Goal: Check status: Check status

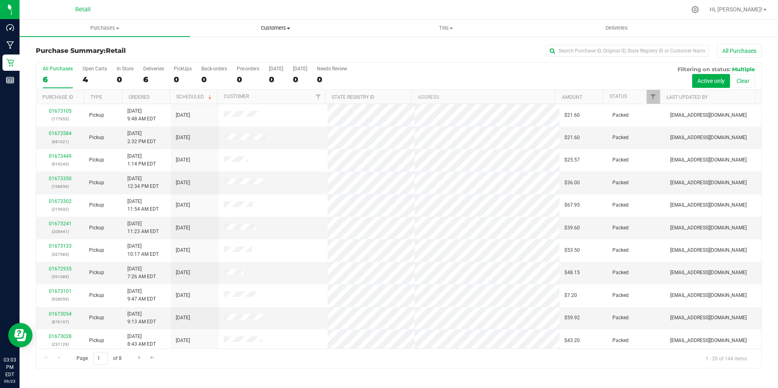
click at [278, 26] on span "Customers" at bounding box center [275, 27] width 170 height 7
click at [234, 51] on span "All customers" at bounding box center [219, 49] width 59 height 7
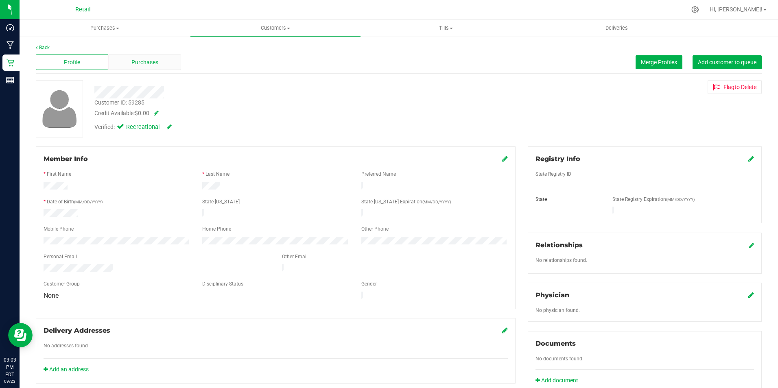
click at [143, 57] on div "Purchases" at bounding box center [144, 61] width 72 height 15
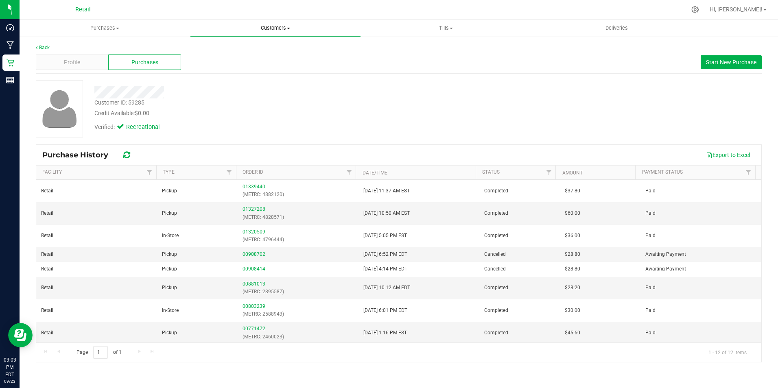
click at [294, 25] on span "Customers" at bounding box center [275, 27] width 170 height 7
click at [229, 47] on span "All customers" at bounding box center [219, 49] width 59 height 7
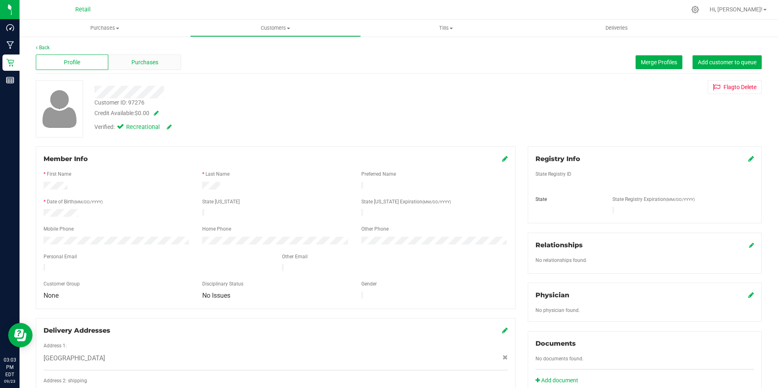
click at [143, 62] on span "Purchases" at bounding box center [144, 62] width 27 height 9
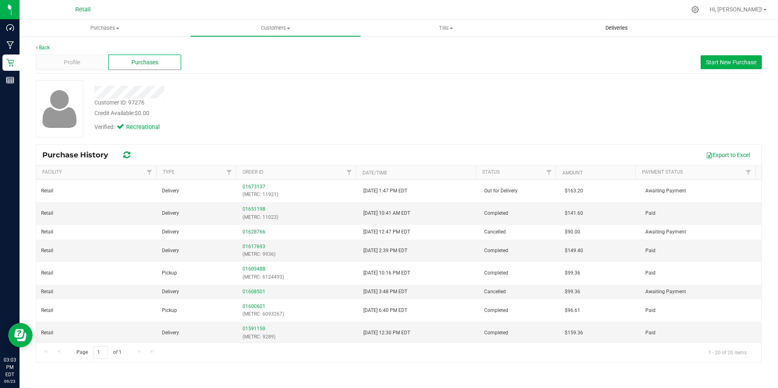
click at [624, 26] on span "Deliveries" at bounding box center [616, 27] width 44 height 7
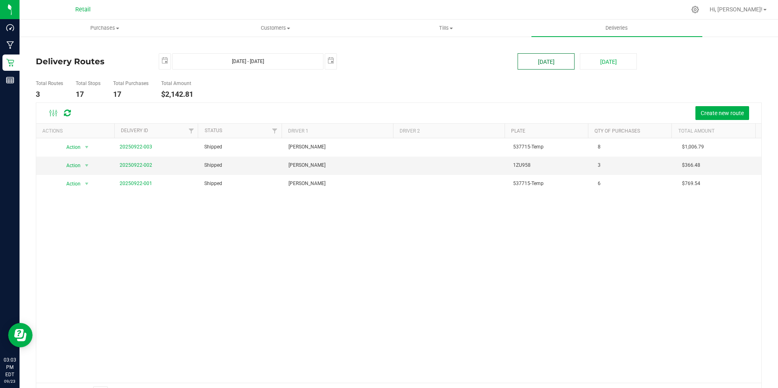
click at [534, 59] on button "[DATE]" at bounding box center [545, 61] width 57 height 16
type input "[DATE] - [DATE]"
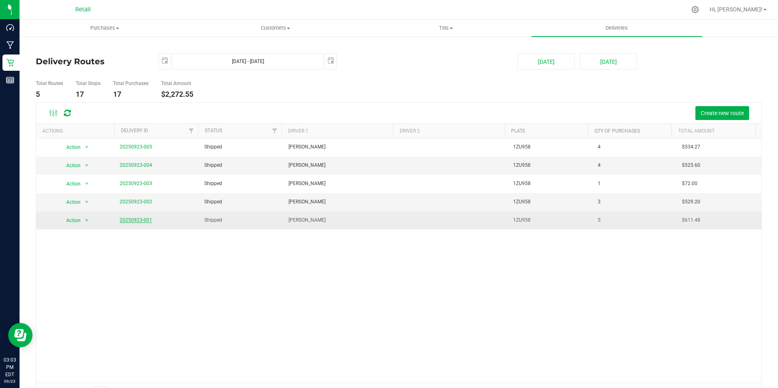
click at [122, 220] on link "20250923-001" at bounding box center [136, 220] width 33 height 6
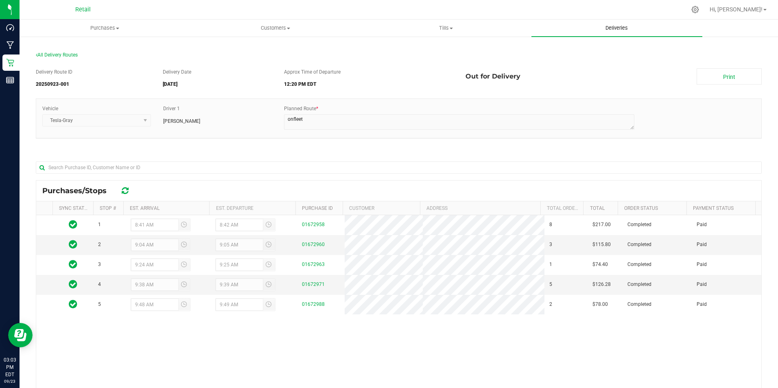
click at [615, 25] on span "Deliveries" at bounding box center [616, 27] width 44 height 7
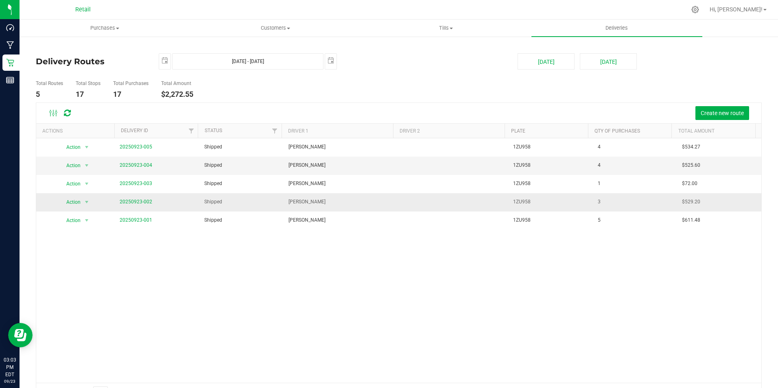
click at [210, 204] on span "Shipped" at bounding box center [213, 202] width 18 height 8
click at [142, 202] on link "20250923-002" at bounding box center [136, 202] width 33 height 6
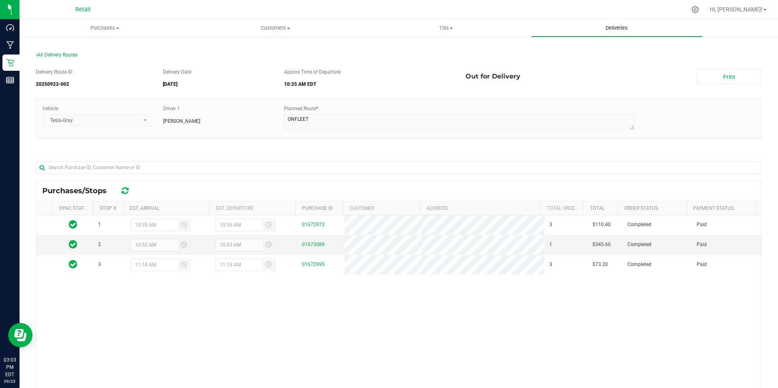
click at [622, 25] on span "Deliveries" at bounding box center [616, 27] width 44 height 7
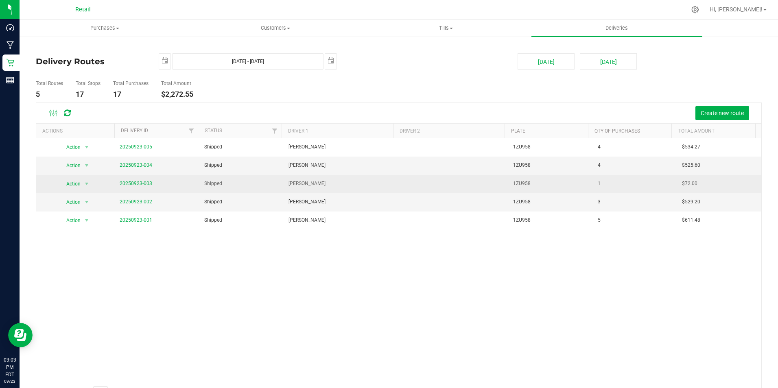
click at [135, 182] on link "20250923-003" at bounding box center [136, 184] width 33 height 6
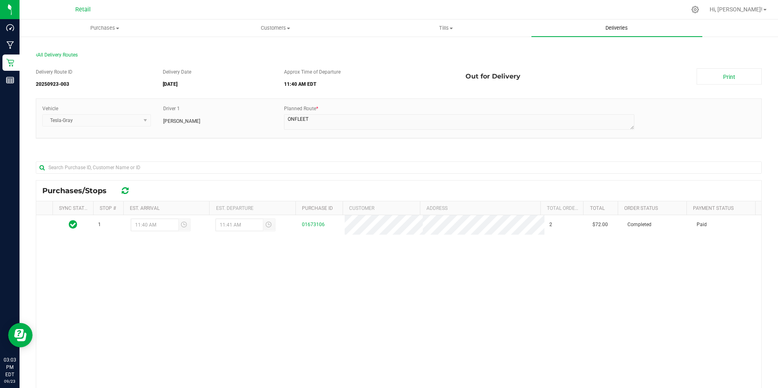
click at [626, 24] on uib-tab-heading "Deliveries" at bounding box center [616, 28] width 170 height 17
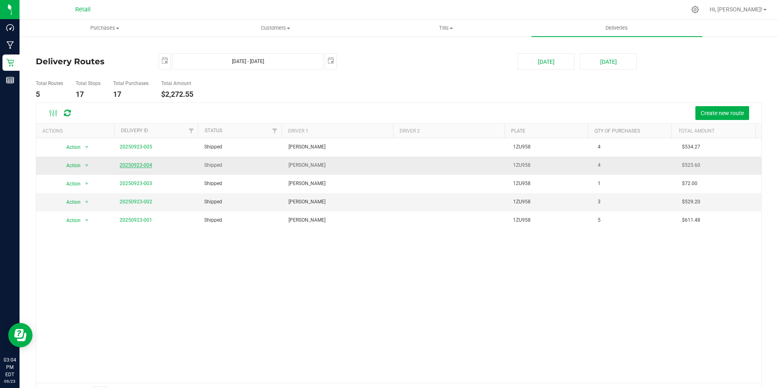
click at [134, 163] on link "20250923-004" at bounding box center [136, 165] width 33 height 6
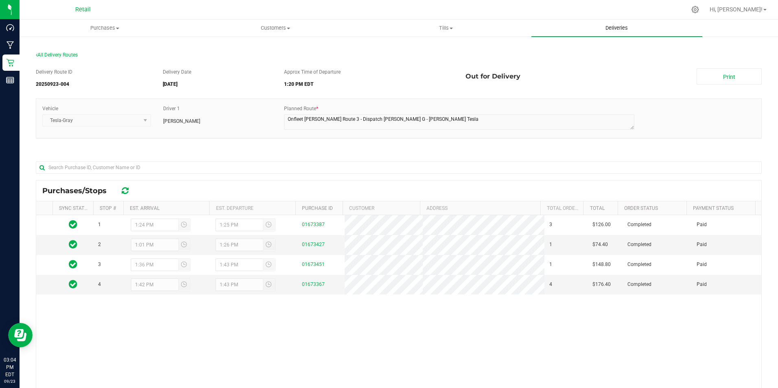
click at [621, 27] on span "Deliveries" at bounding box center [616, 27] width 44 height 7
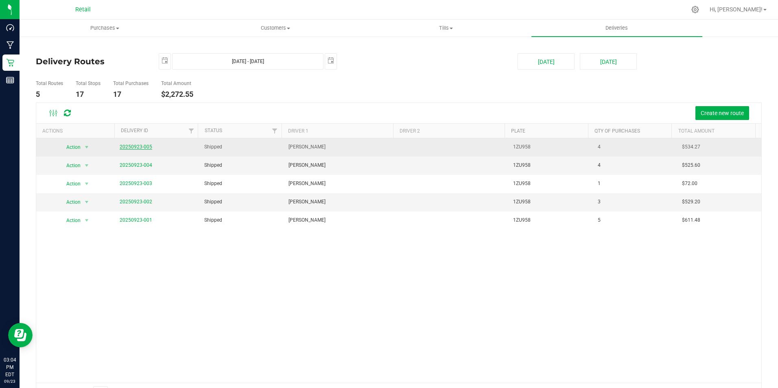
click at [139, 147] on link "20250923-005" at bounding box center [136, 147] width 33 height 6
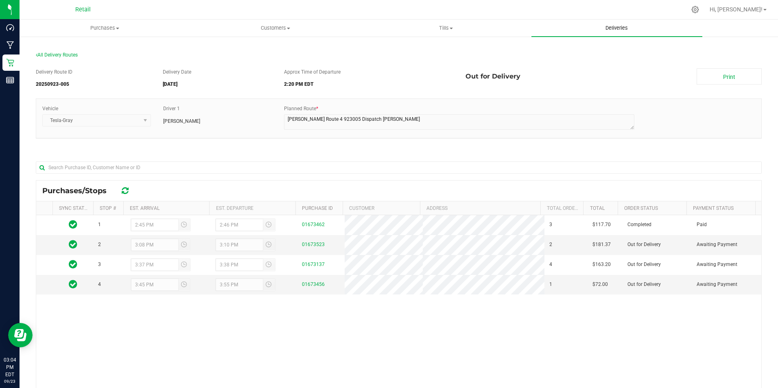
click at [614, 30] on span "Deliveries" at bounding box center [616, 27] width 44 height 7
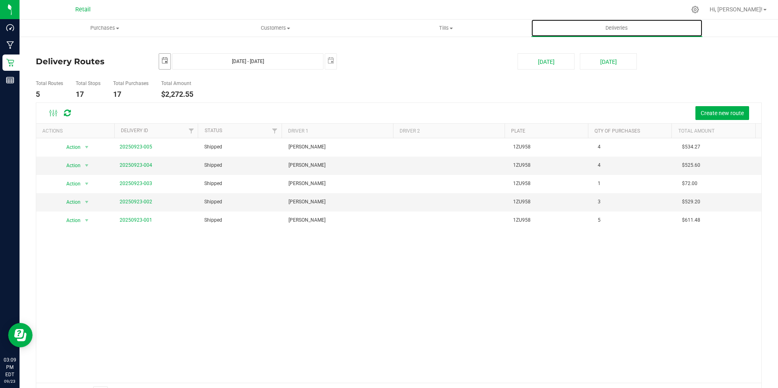
click at [164, 62] on span "select" at bounding box center [164, 60] width 7 height 7
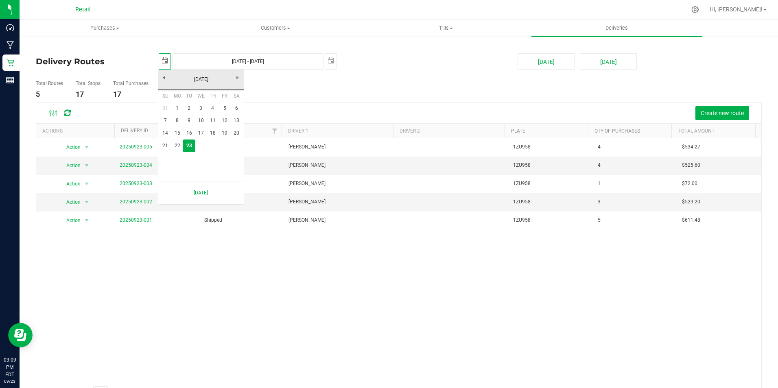
scroll to position [0, 20]
click at [330, 65] on span "select" at bounding box center [330, 61] width 11 height 14
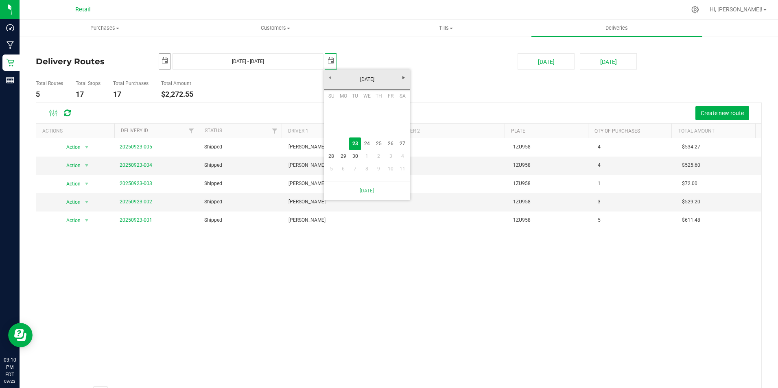
click at [161, 59] on span "select" at bounding box center [164, 60] width 7 height 7
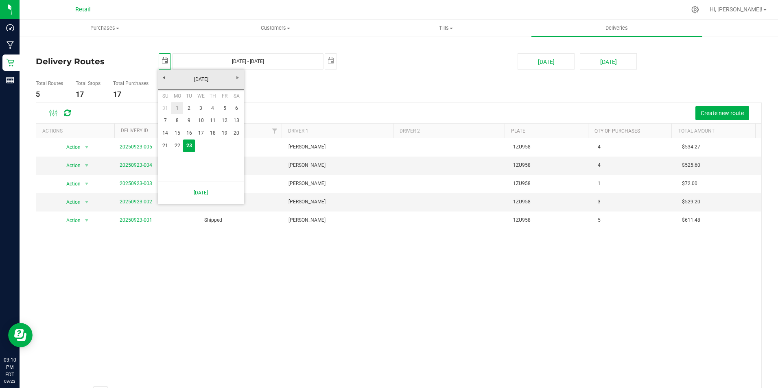
click at [177, 105] on link "1" at bounding box center [177, 108] width 12 height 13
type input "[DATE]"
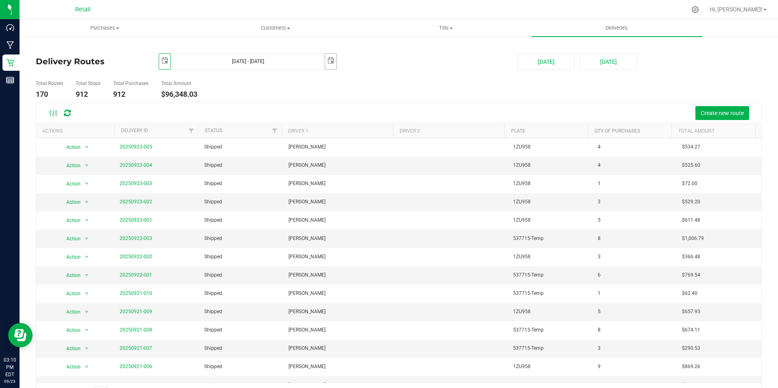
click at [329, 58] on span "select" at bounding box center [330, 60] width 7 height 7
click at [329, 119] on link "7" at bounding box center [331, 120] width 12 height 13
type input "[DATE] - [DATE]"
type input "[DATE]"
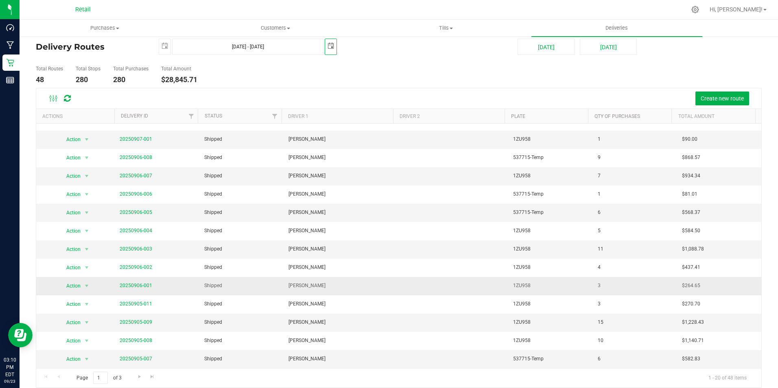
scroll to position [22, 0]
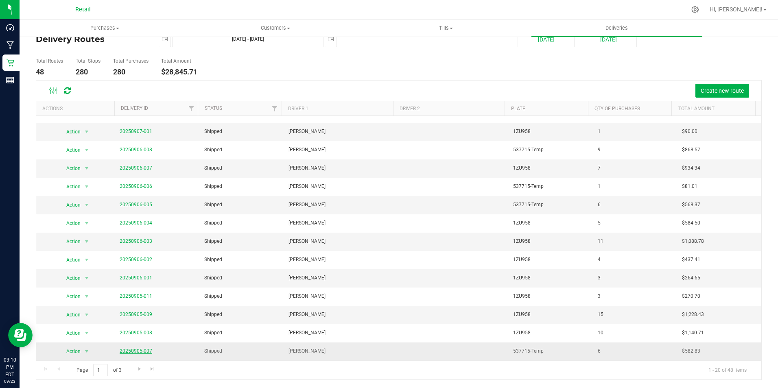
click at [134, 349] on link "20250905-007" at bounding box center [136, 351] width 33 height 6
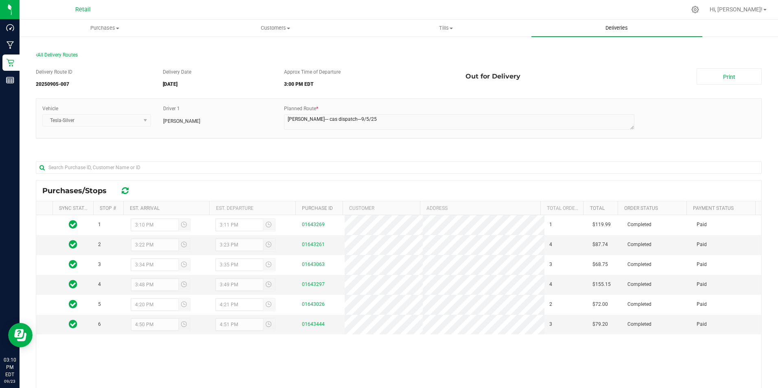
click at [607, 28] on span "Deliveries" at bounding box center [616, 27] width 44 height 7
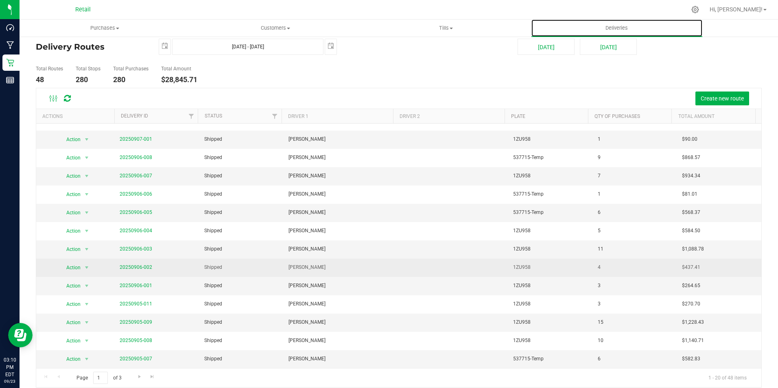
scroll to position [22, 0]
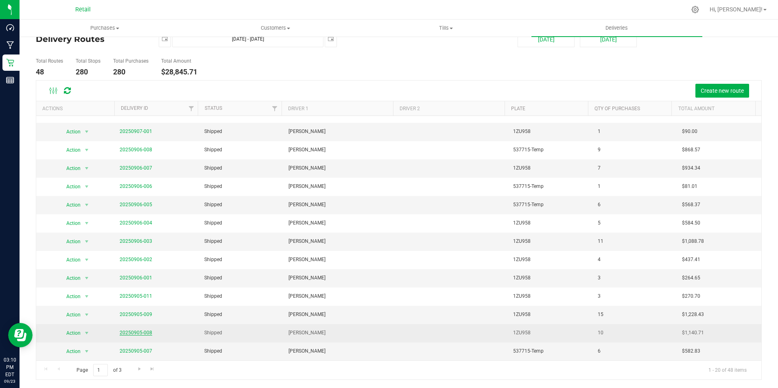
click at [147, 333] on link "20250905-008" at bounding box center [136, 333] width 33 height 6
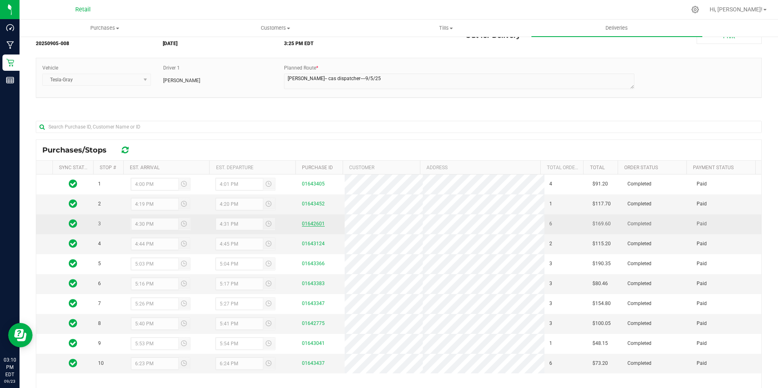
scroll to position [81, 0]
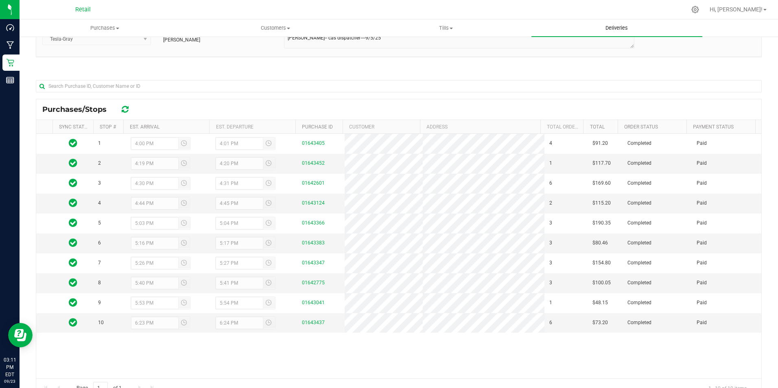
click at [616, 29] on span "Deliveries" at bounding box center [616, 27] width 44 height 7
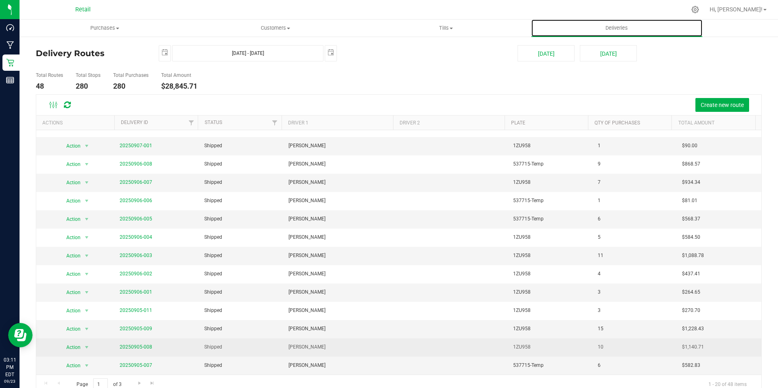
scroll to position [22, 0]
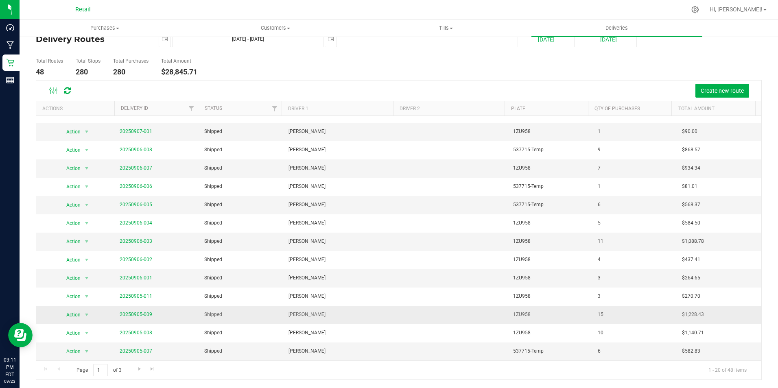
click at [143, 314] on link "20250905-009" at bounding box center [136, 315] width 33 height 6
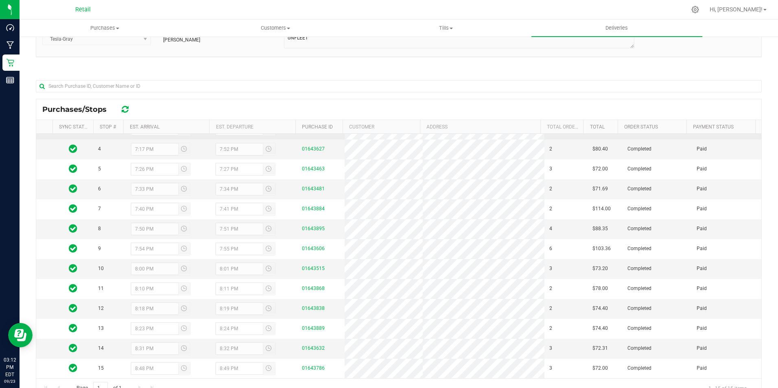
scroll to position [113, 0]
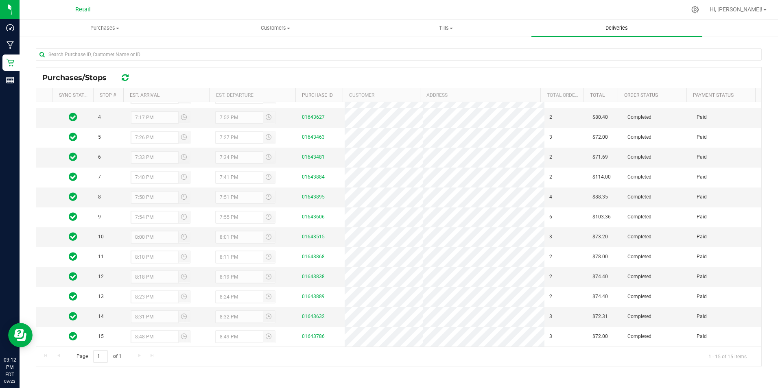
click at [619, 29] on span "Deliveries" at bounding box center [616, 27] width 44 height 7
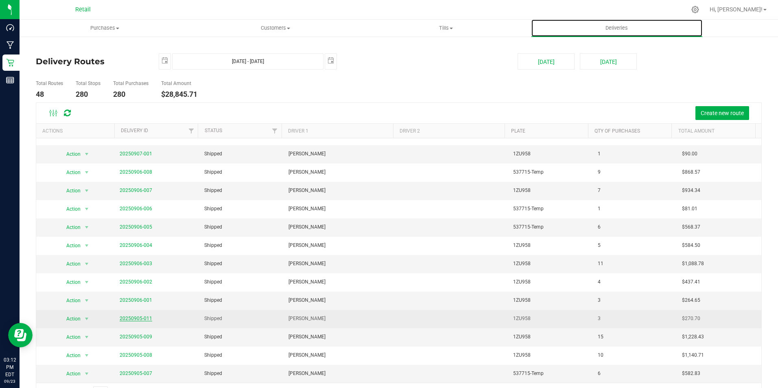
scroll to position [22, 0]
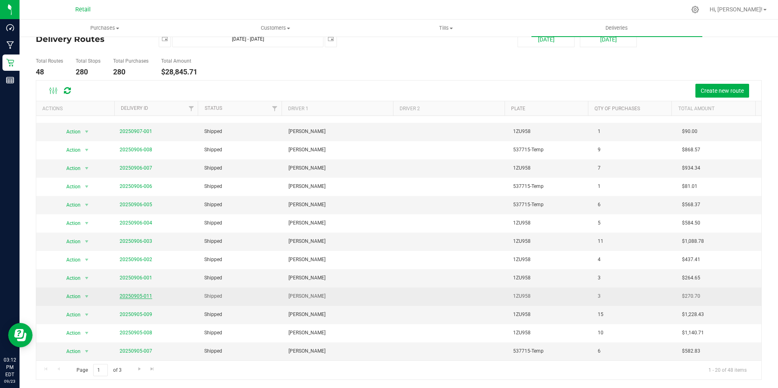
click at [132, 295] on link "20250905-011" at bounding box center [136, 296] width 33 height 6
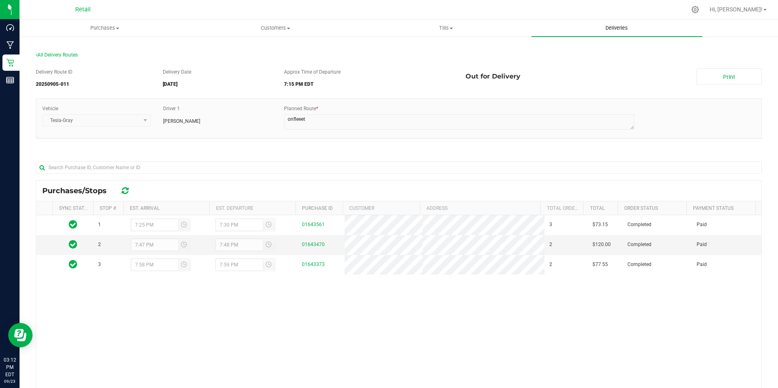
click at [627, 30] on span "Deliveries" at bounding box center [616, 27] width 44 height 7
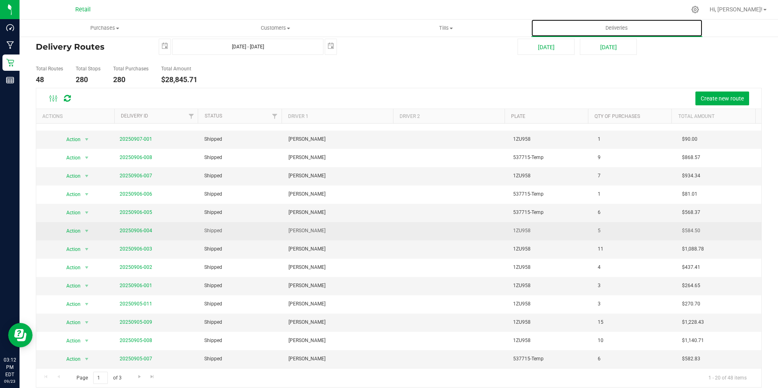
scroll to position [22, 0]
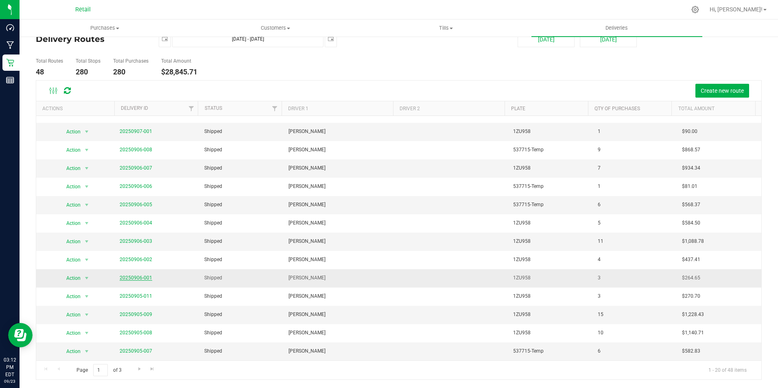
click at [141, 278] on link "20250906-001" at bounding box center [136, 278] width 33 height 6
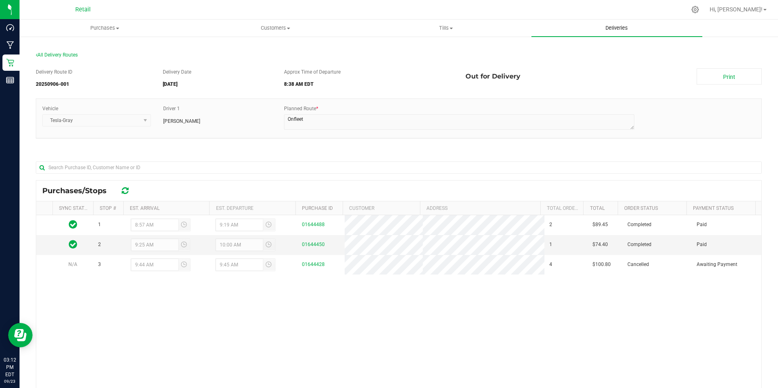
click at [621, 22] on uib-tab-heading "Deliveries" at bounding box center [616, 28] width 170 height 17
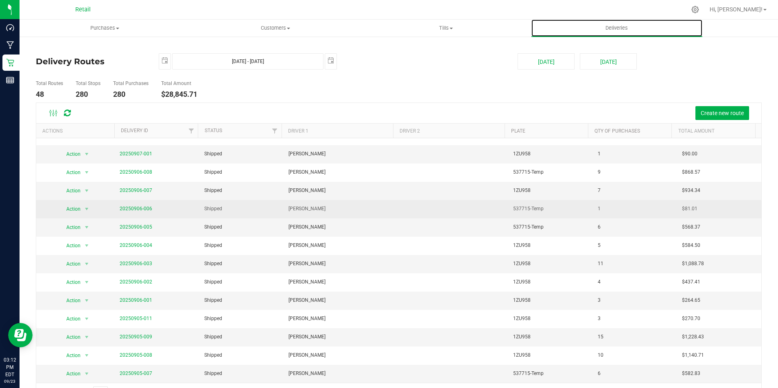
scroll to position [22, 0]
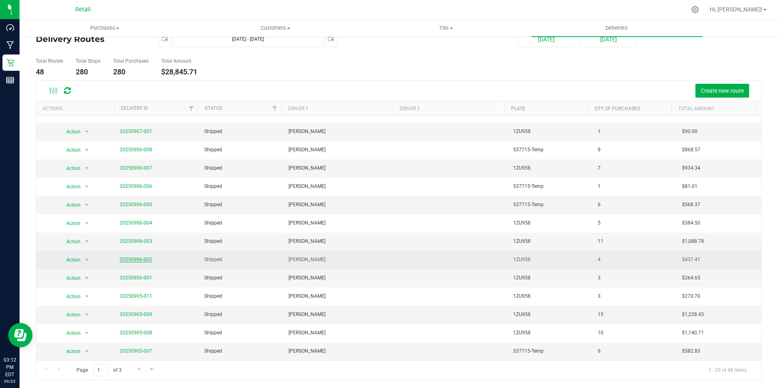
click at [140, 258] on link "20250906-002" at bounding box center [136, 260] width 33 height 6
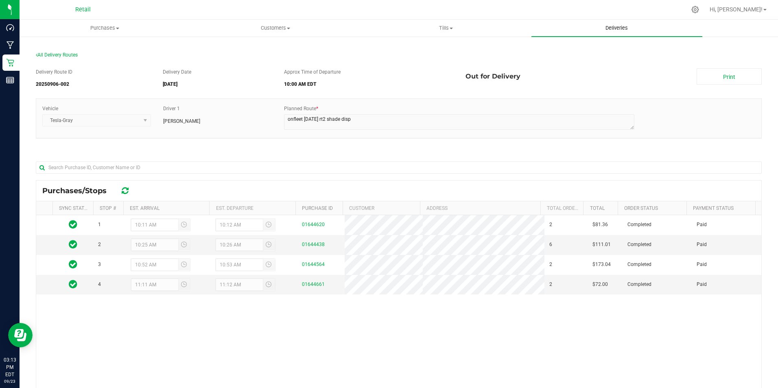
click at [612, 25] on span "Deliveries" at bounding box center [616, 27] width 44 height 7
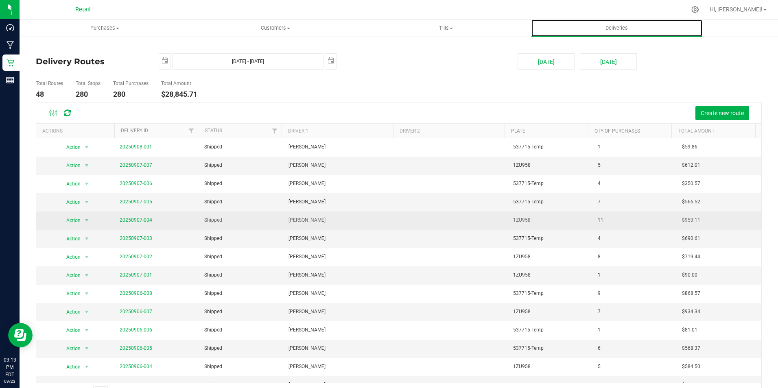
scroll to position [121, 0]
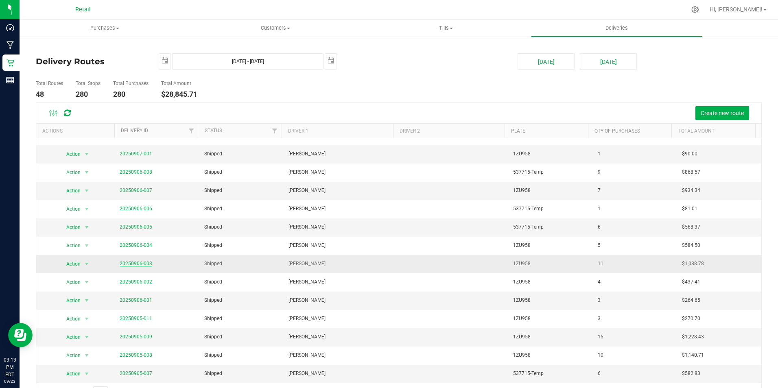
click at [139, 262] on link "20250906-003" at bounding box center [136, 264] width 33 height 6
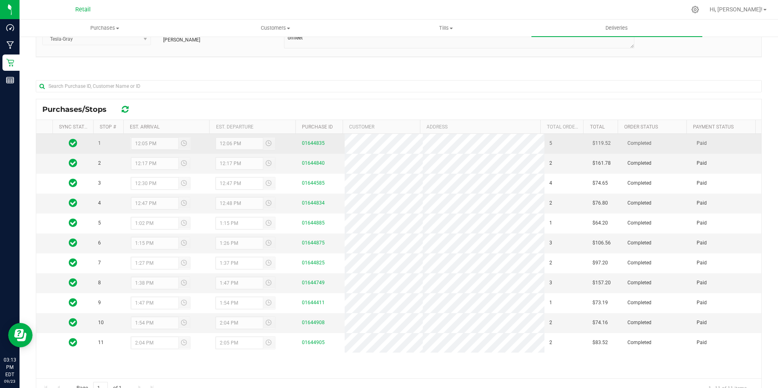
scroll to position [113, 0]
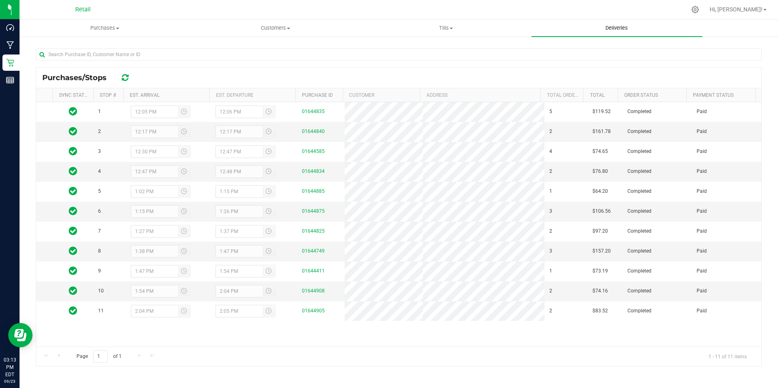
click at [628, 28] on span "Deliveries" at bounding box center [616, 27] width 44 height 7
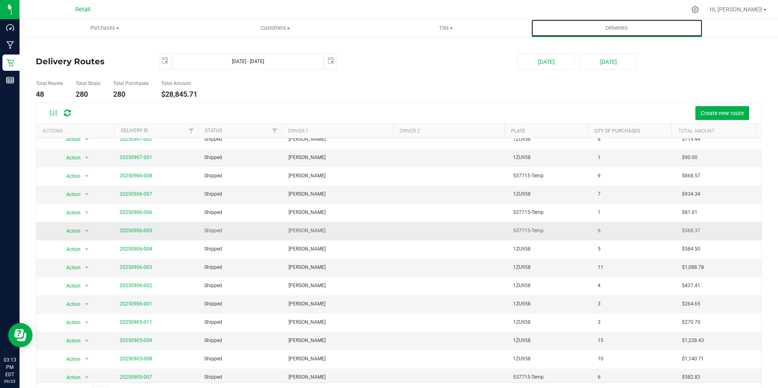
scroll to position [121, 0]
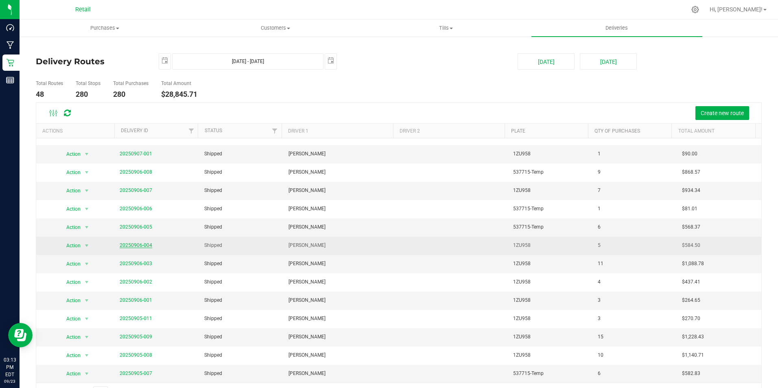
click at [140, 246] on link "20250906-004" at bounding box center [136, 245] width 33 height 6
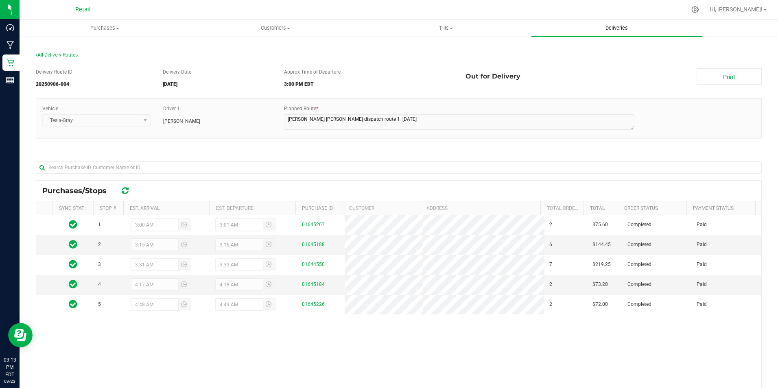
click at [619, 30] on span "Deliveries" at bounding box center [616, 27] width 44 height 7
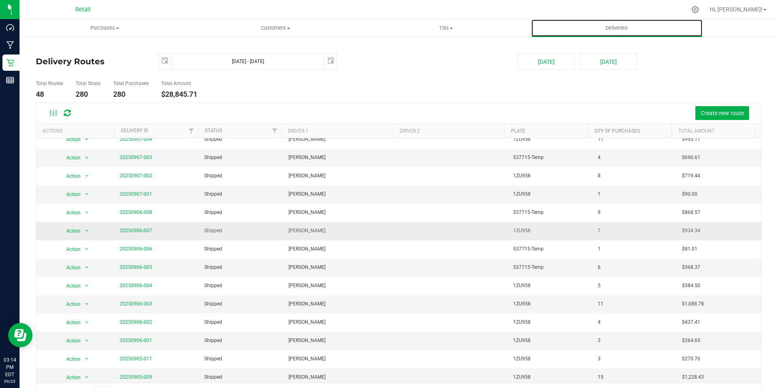
scroll to position [81, 0]
click at [137, 266] on link "20250906-005" at bounding box center [136, 267] width 33 height 6
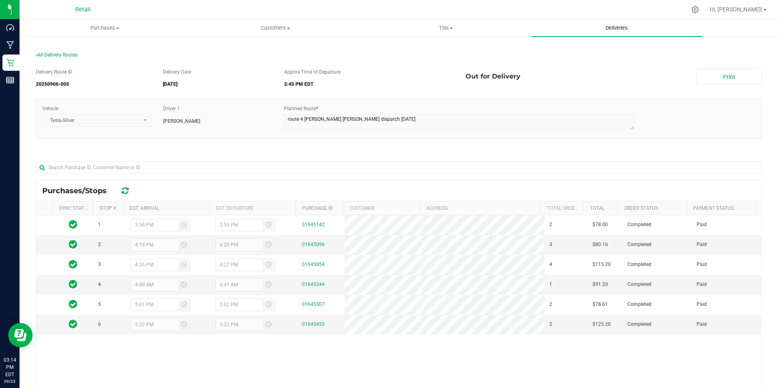
click at [617, 25] on span "Deliveries" at bounding box center [616, 27] width 44 height 7
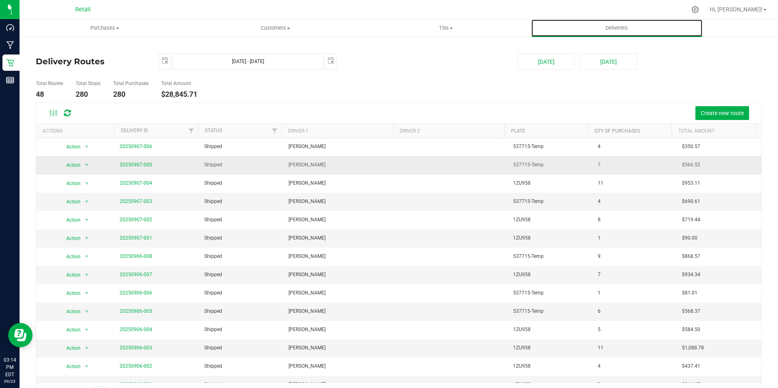
scroll to position [81, 0]
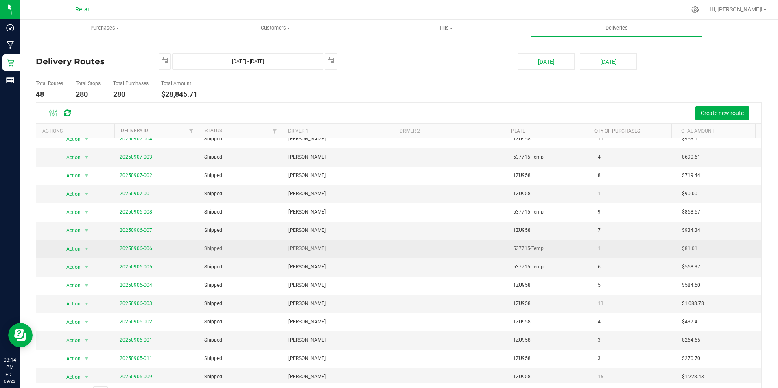
click at [145, 250] on link "20250906-006" at bounding box center [136, 249] width 33 height 6
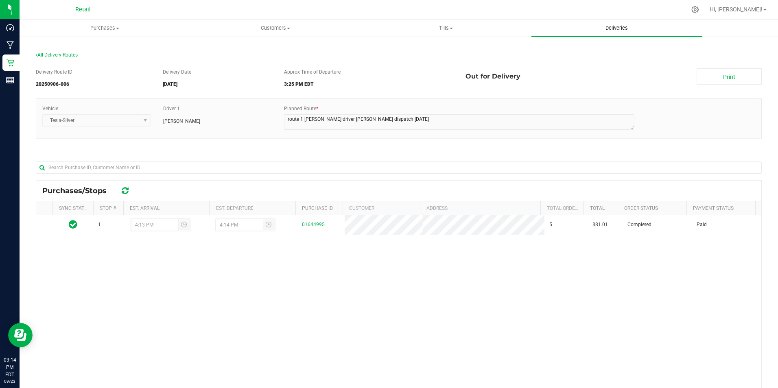
click at [617, 25] on span "Deliveries" at bounding box center [616, 27] width 44 height 7
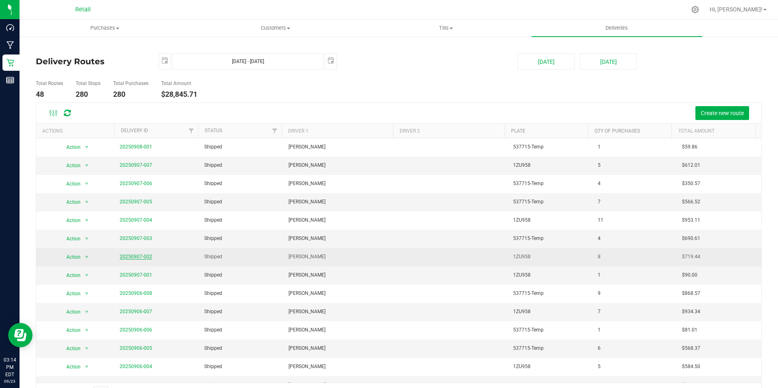
click at [135, 257] on link "20250907-002" at bounding box center [136, 257] width 33 height 6
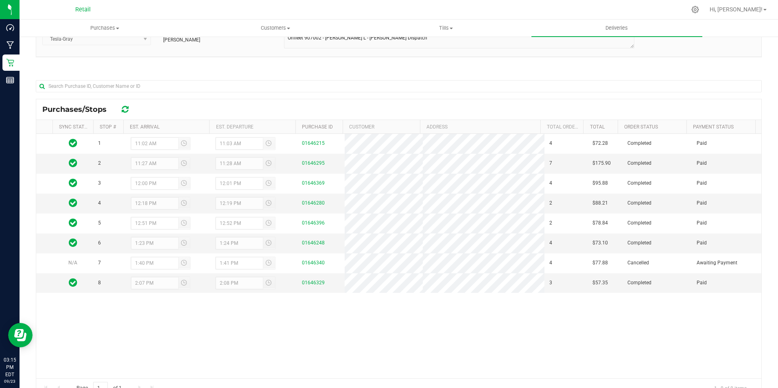
scroll to position [113, 0]
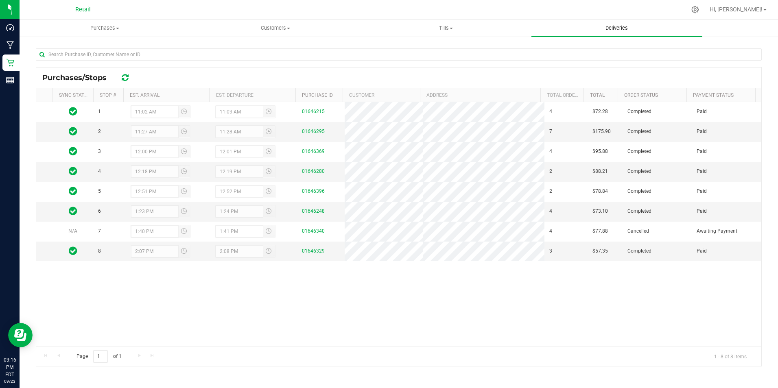
click at [621, 23] on uib-tab-heading "Deliveries" at bounding box center [616, 28] width 170 height 17
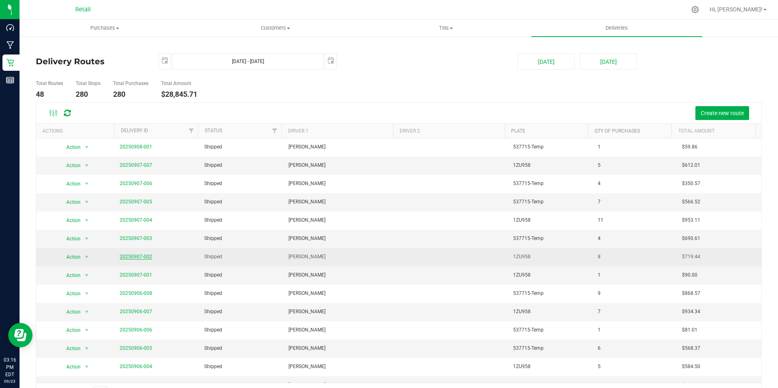
click at [137, 255] on link "20250907-002" at bounding box center [136, 257] width 33 height 6
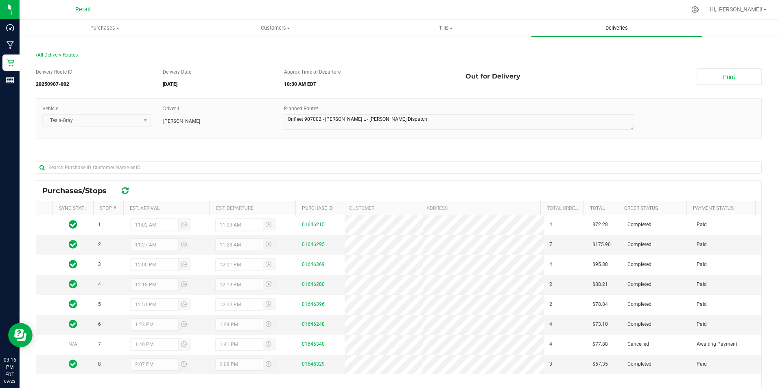
click at [619, 24] on span "Deliveries" at bounding box center [616, 27] width 44 height 7
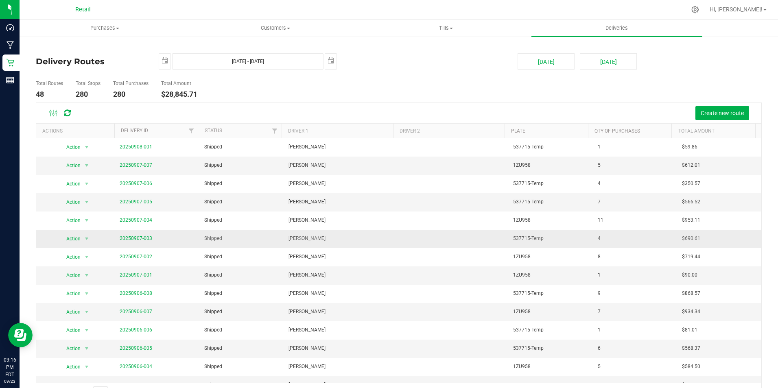
click at [124, 239] on link "20250907-003" at bounding box center [136, 238] width 33 height 6
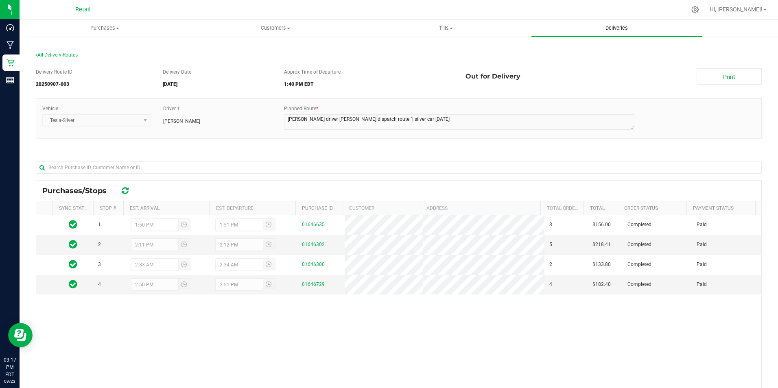
click at [619, 28] on span "Deliveries" at bounding box center [616, 27] width 44 height 7
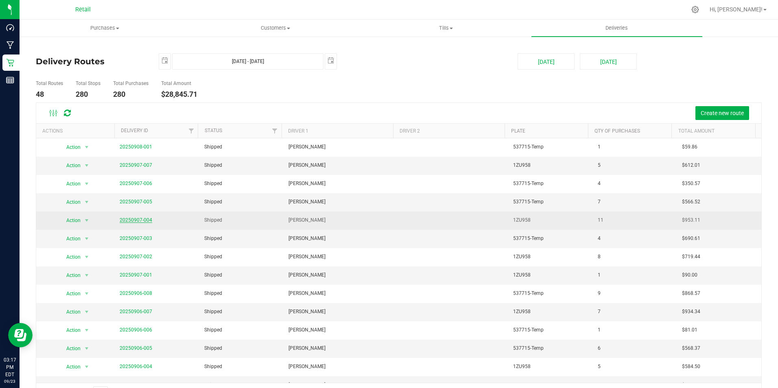
click at [129, 218] on link "20250907-004" at bounding box center [136, 220] width 33 height 6
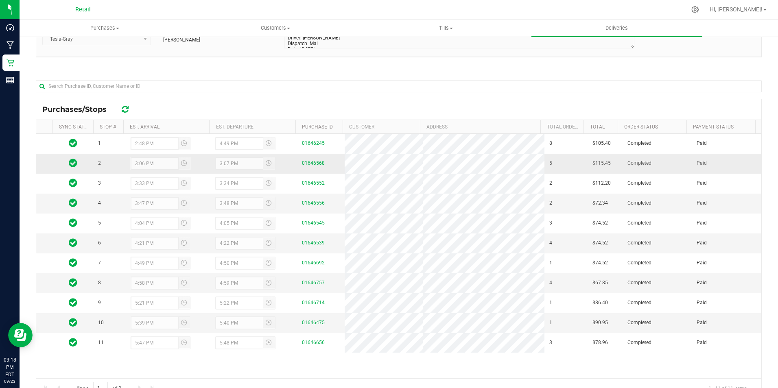
scroll to position [113, 0]
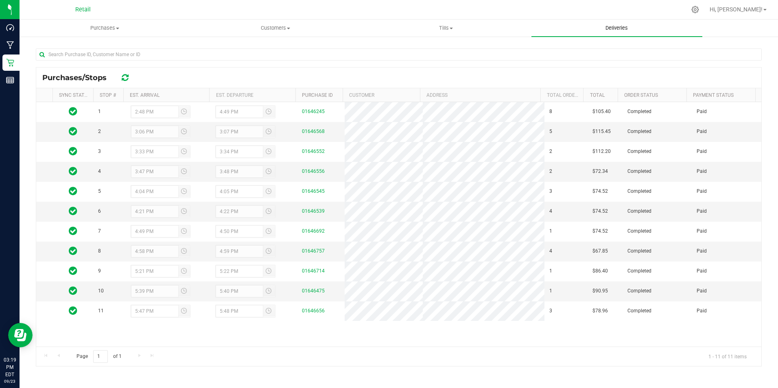
click at [620, 25] on span "Deliveries" at bounding box center [616, 27] width 44 height 7
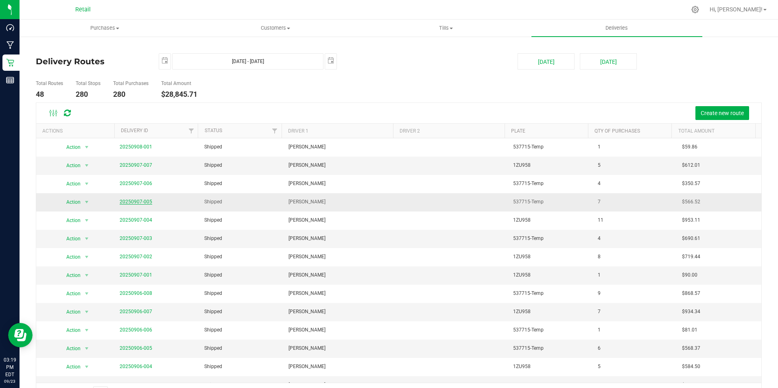
click at [139, 199] on link "20250907-005" at bounding box center [136, 202] width 33 height 6
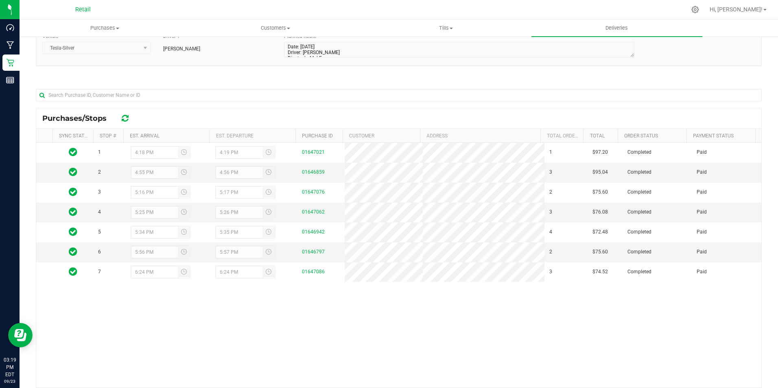
scroll to position [81, 0]
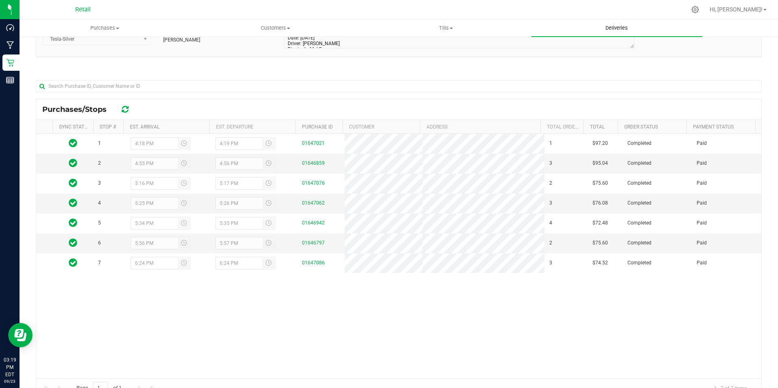
click at [623, 29] on span "Deliveries" at bounding box center [616, 27] width 44 height 7
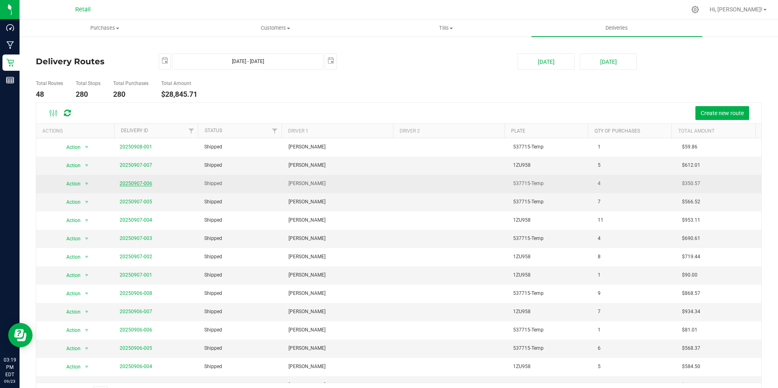
click at [127, 182] on link "20250907-006" at bounding box center [136, 184] width 33 height 6
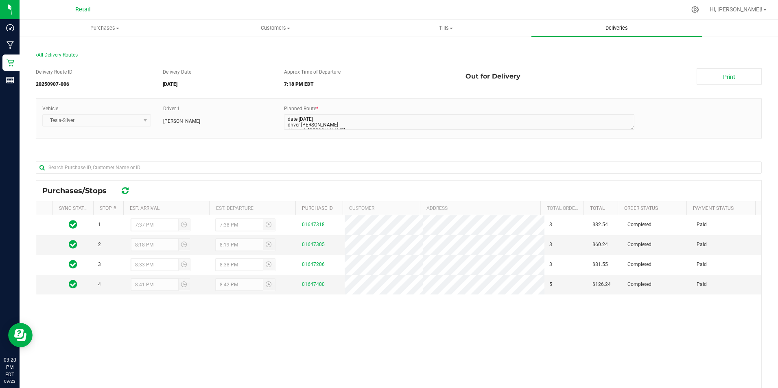
click at [625, 27] on span "Deliveries" at bounding box center [616, 27] width 44 height 7
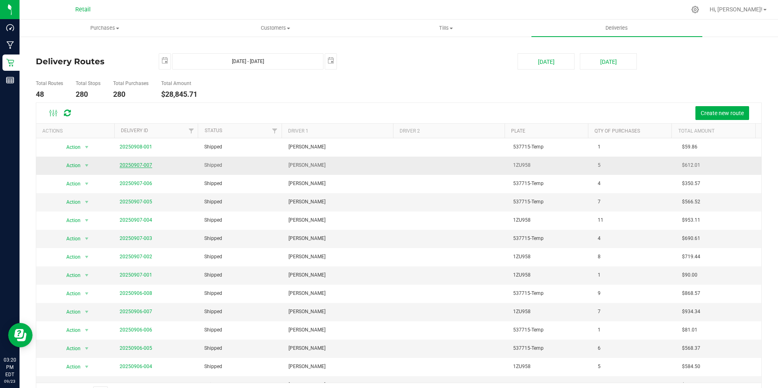
click at [139, 165] on link "20250907-007" at bounding box center [136, 165] width 33 height 6
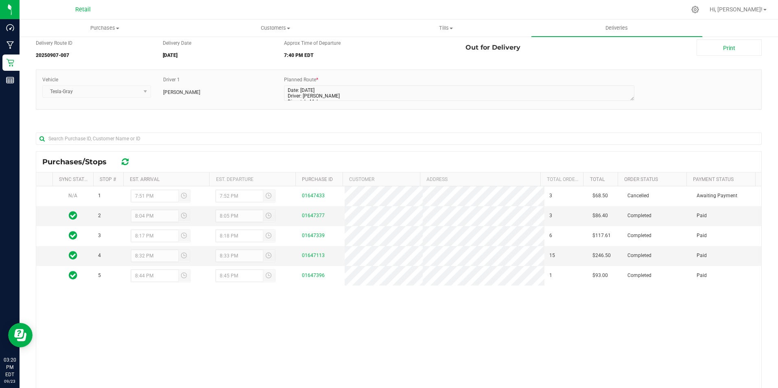
scroll to position [41, 0]
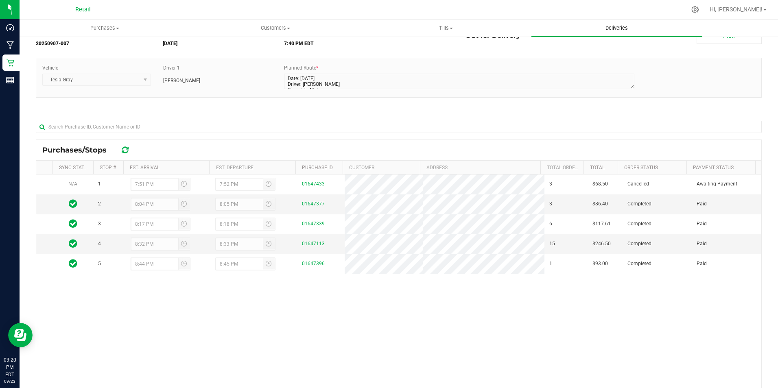
click at [621, 27] on span "Deliveries" at bounding box center [616, 27] width 44 height 7
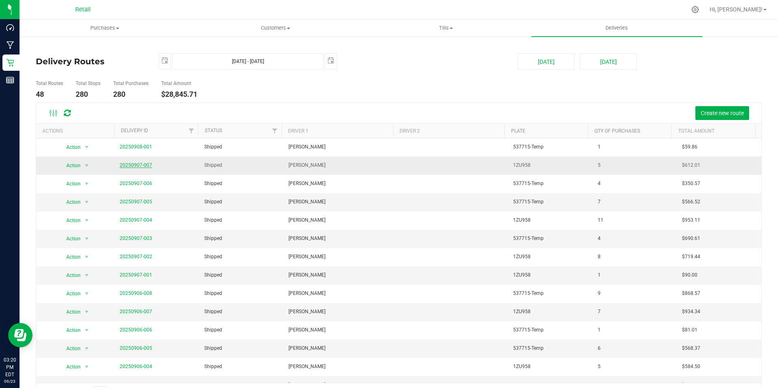
click at [131, 163] on link "20250907-007" at bounding box center [136, 165] width 33 height 6
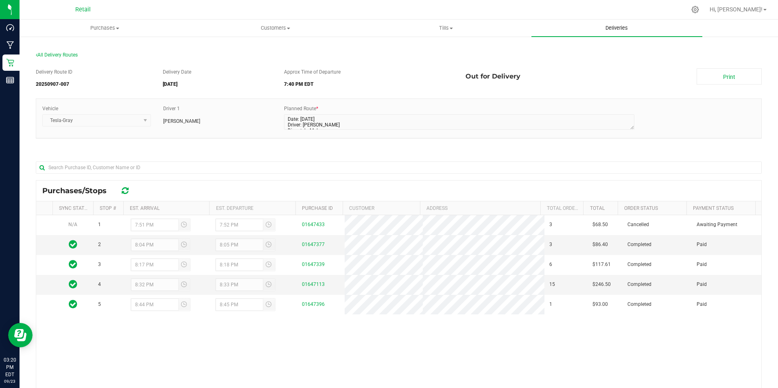
click at [624, 24] on uib-tab-heading "Deliveries" at bounding box center [616, 28] width 170 height 17
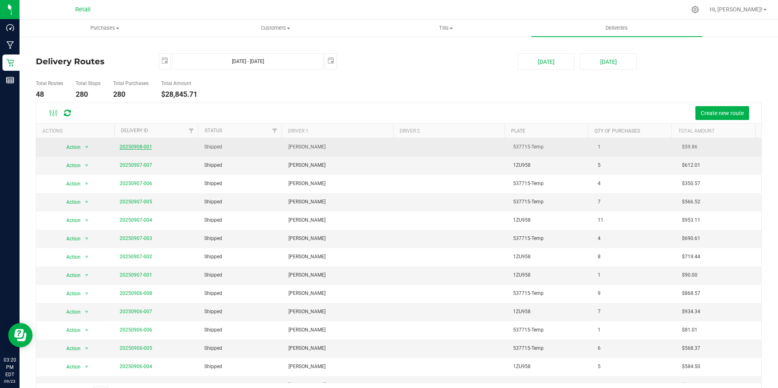
click at [135, 144] on link "20250908-001" at bounding box center [136, 147] width 33 height 6
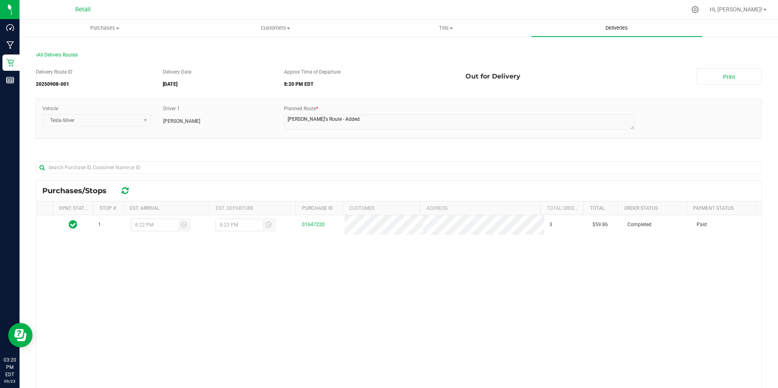
click at [612, 28] on span "Deliveries" at bounding box center [616, 27] width 44 height 7
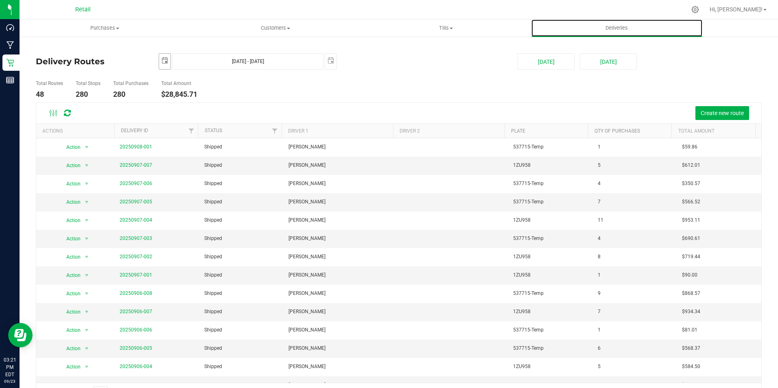
click at [164, 58] on span "select" at bounding box center [164, 60] width 7 height 7
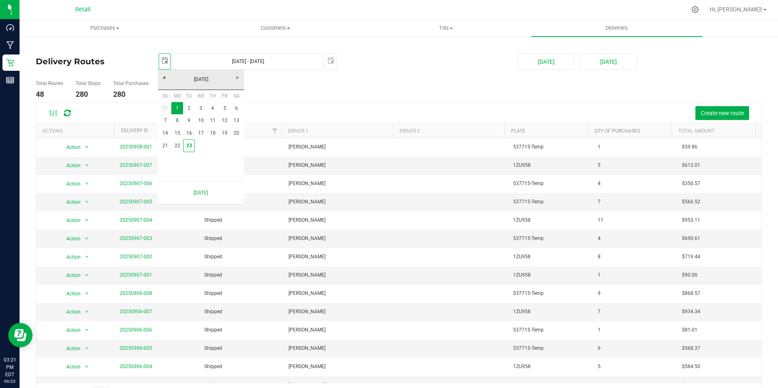
scroll to position [0, 20]
click at [173, 120] on link "8" at bounding box center [177, 120] width 12 height 13
type input "[DATE]"
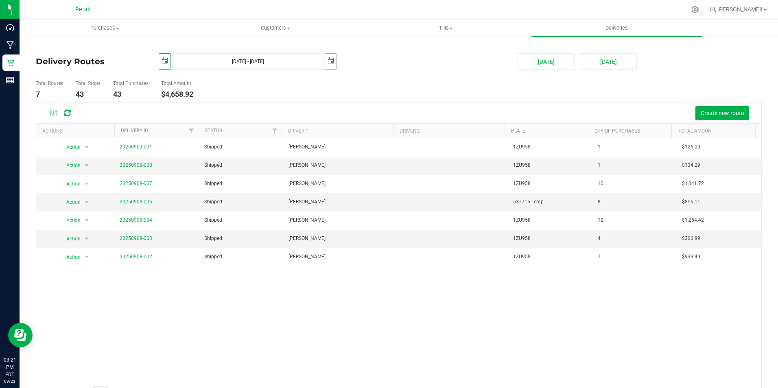
click at [330, 62] on span "select" at bounding box center [330, 60] width 7 height 7
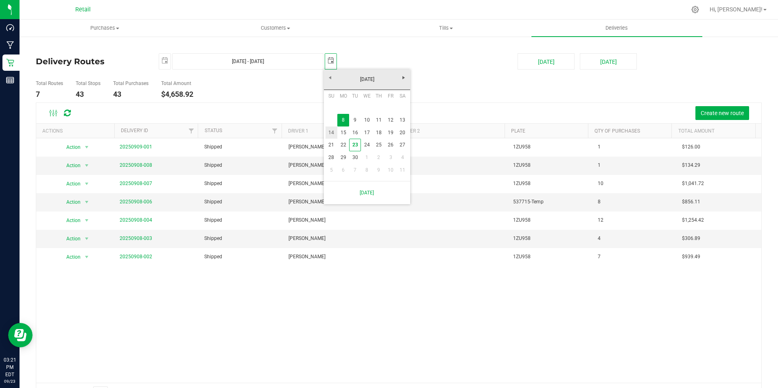
click at [333, 132] on link "14" at bounding box center [331, 132] width 12 height 13
type input "[DATE] - [DATE]"
type input "[DATE]"
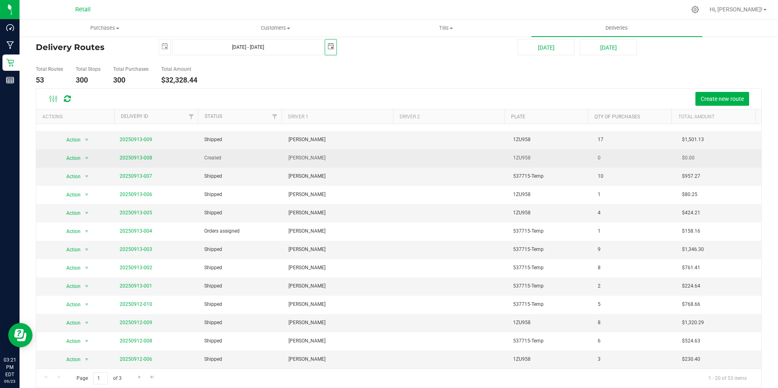
scroll to position [22, 0]
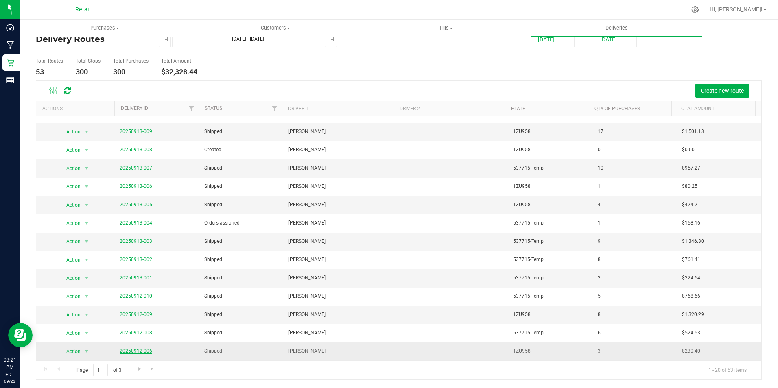
click at [137, 350] on link "20250912-006" at bounding box center [136, 351] width 33 height 6
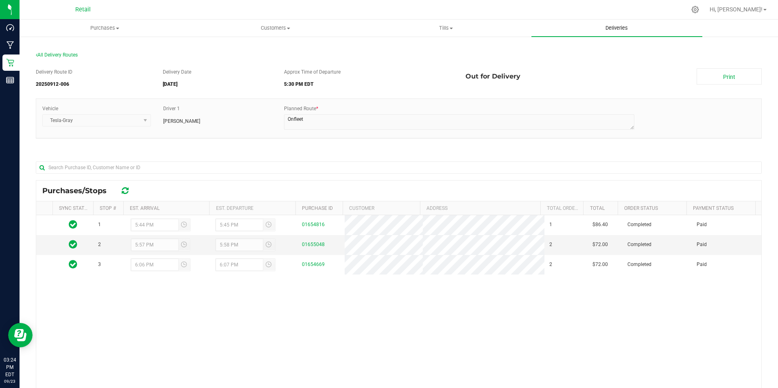
click at [622, 23] on uib-tab-heading "Deliveries" at bounding box center [616, 28] width 170 height 17
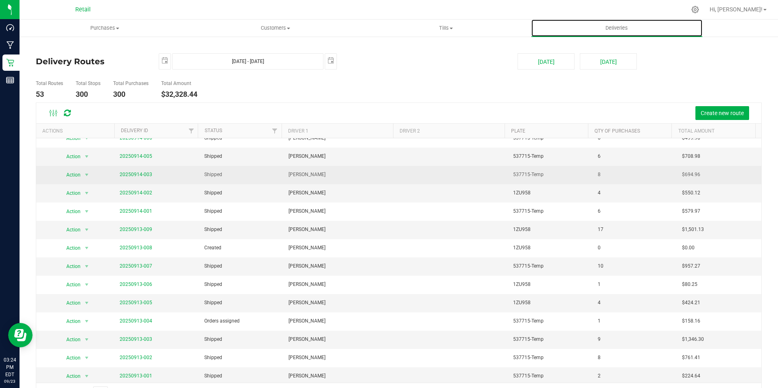
scroll to position [121, 0]
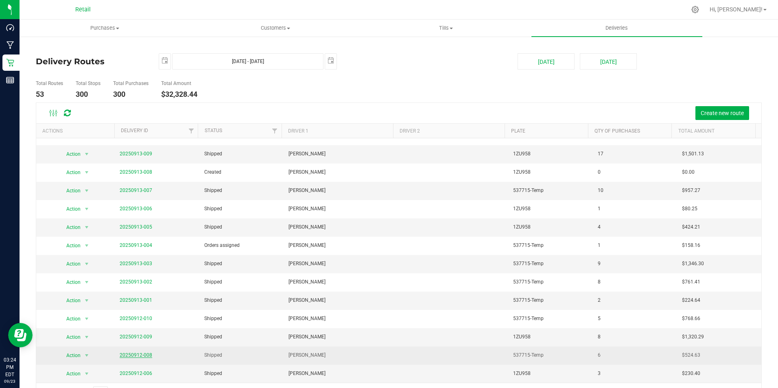
click at [139, 355] on link "20250912-008" at bounding box center [136, 355] width 33 height 6
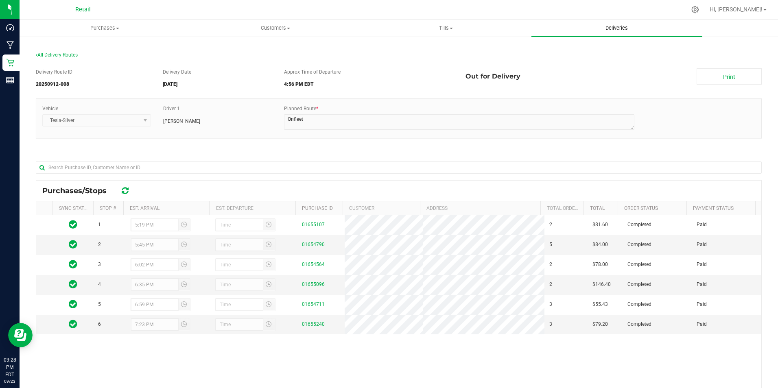
click at [627, 25] on span "Deliveries" at bounding box center [616, 27] width 44 height 7
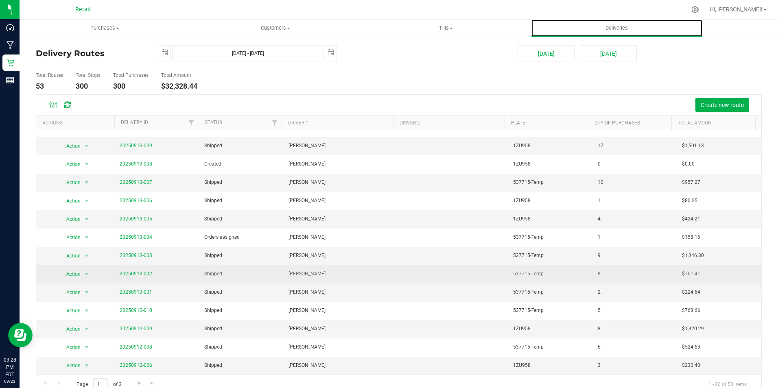
scroll to position [22, 0]
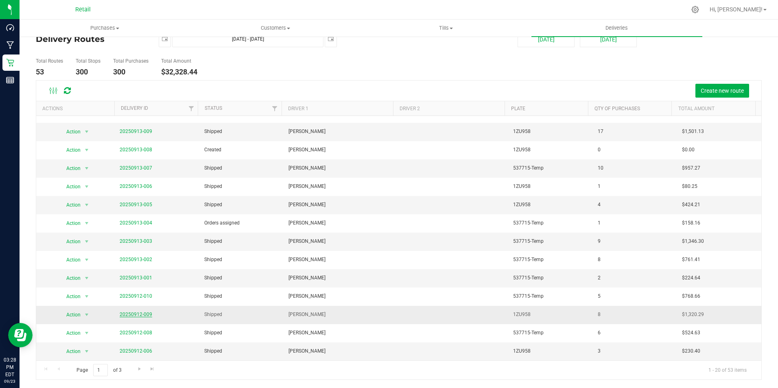
click at [143, 313] on link "20250912-009" at bounding box center [136, 315] width 33 height 6
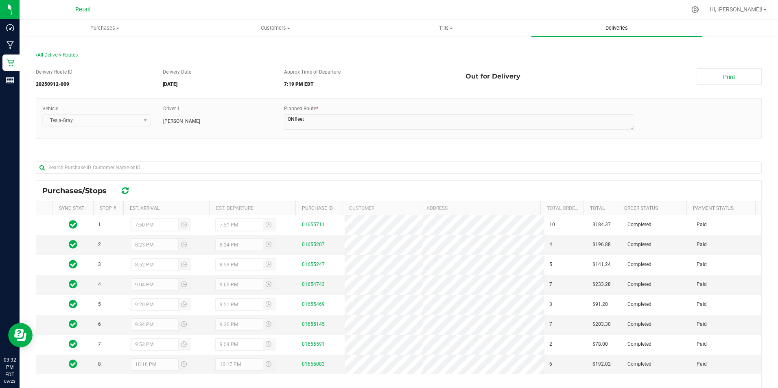
click at [622, 28] on span "Deliveries" at bounding box center [616, 27] width 44 height 7
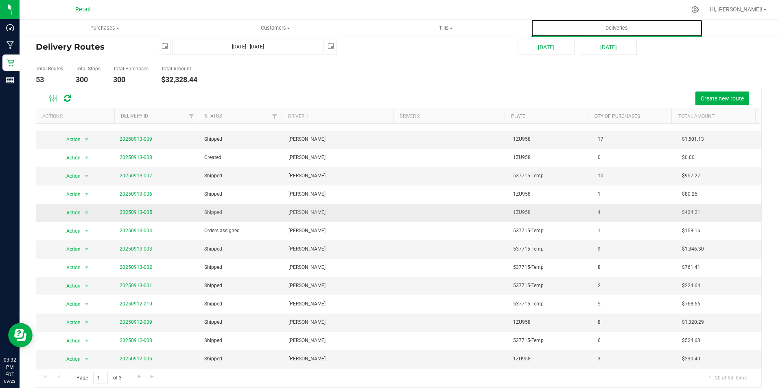
scroll to position [22, 0]
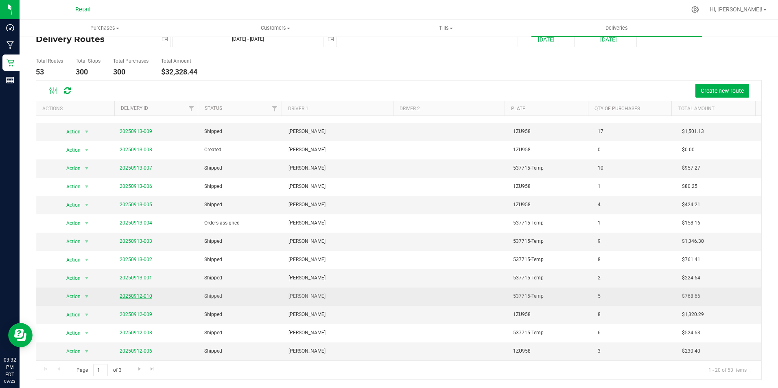
click at [132, 296] on link "20250912-010" at bounding box center [136, 296] width 33 height 6
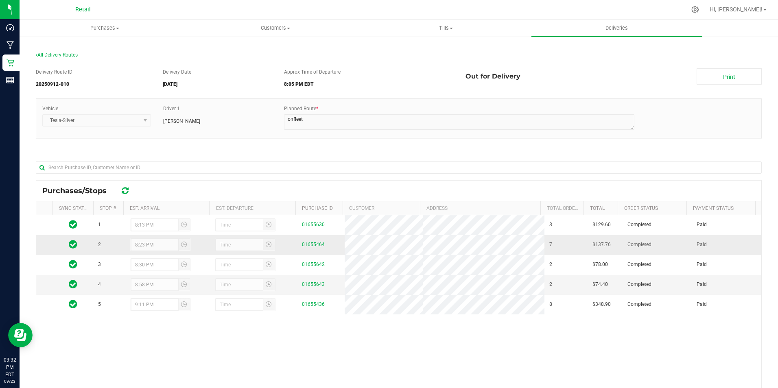
scroll to position [41, 0]
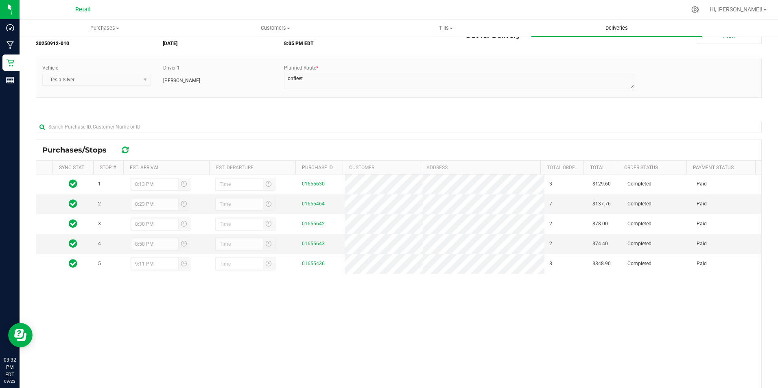
click at [621, 24] on uib-tab-heading "Deliveries" at bounding box center [616, 28] width 170 height 17
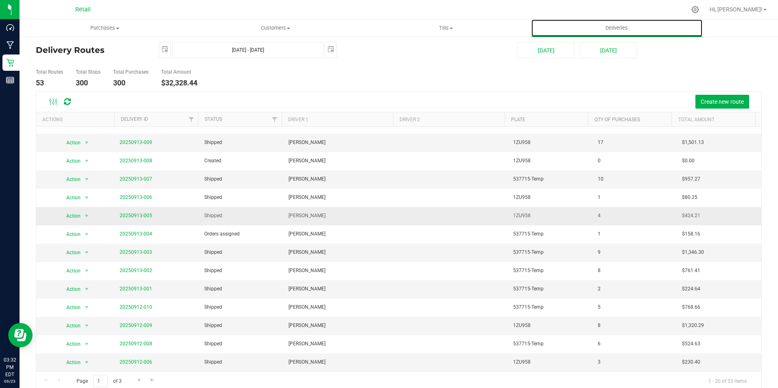
scroll to position [22, 0]
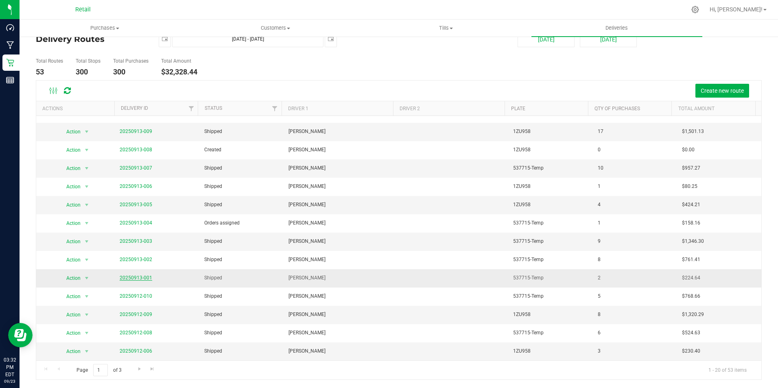
click at [140, 277] on link "20250913-001" at bounding box center [136, 278] width 33 height 6
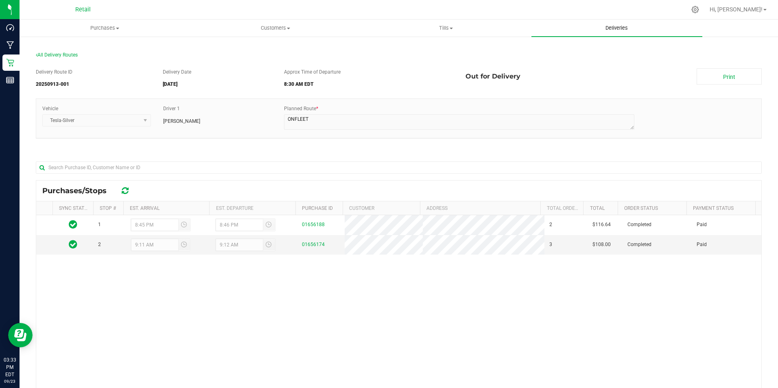
click at [608, 28] on span "Deliveries" at bounding box center [616, 27] width 44 height 7
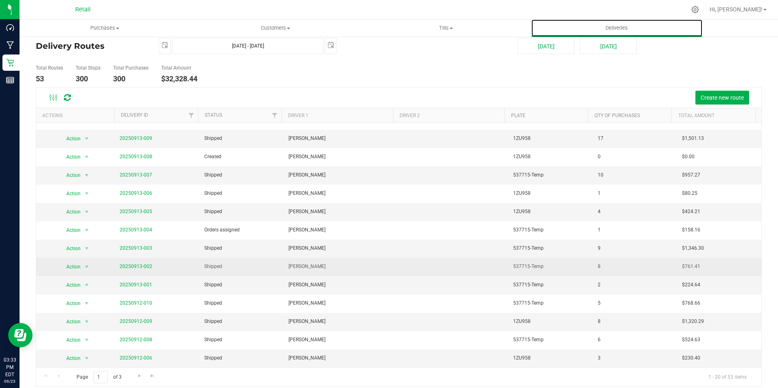
scroll to position [22, 0]
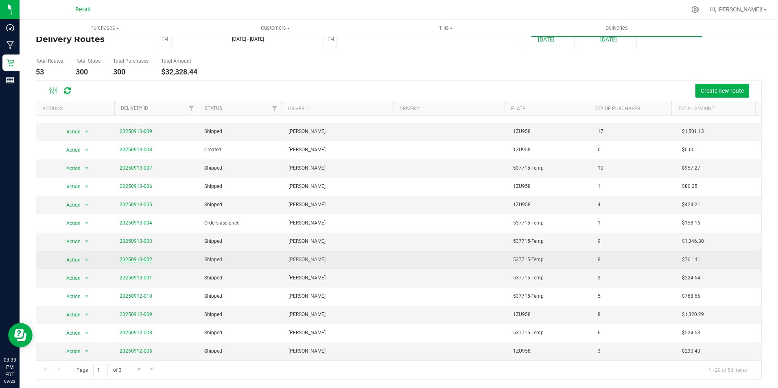
click at [141, 257] on link "20250913-002" at bounding box center [136, 260] width 33 height 6
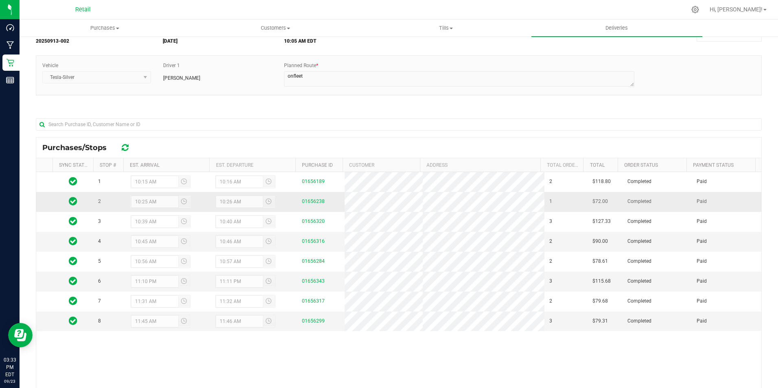
scroll to position [81, 0]
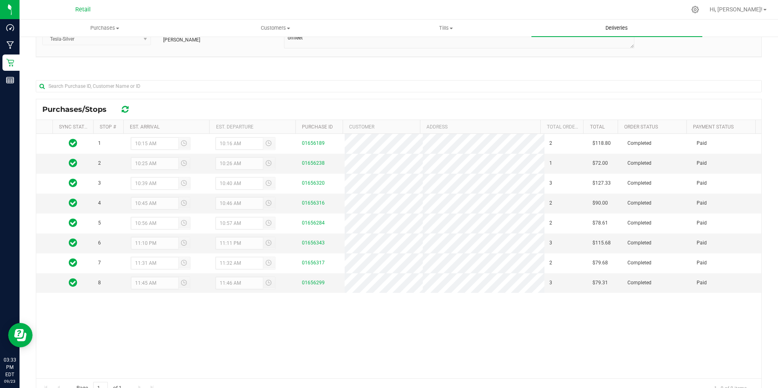
click at [610, 30] on span "Deliveries" at bounding box center [616, 27] width 44 height 7
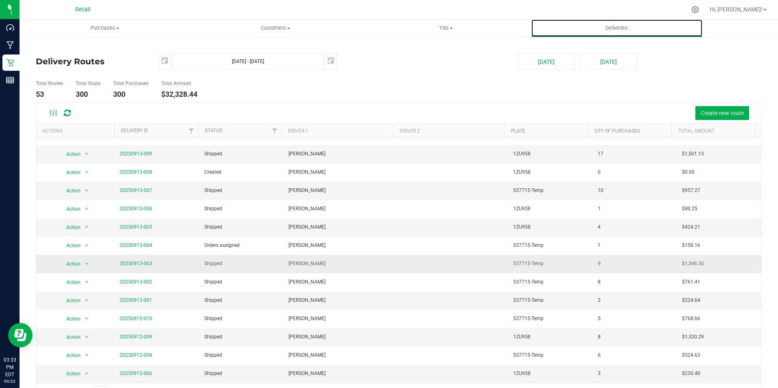
scroll to position [22, 0]
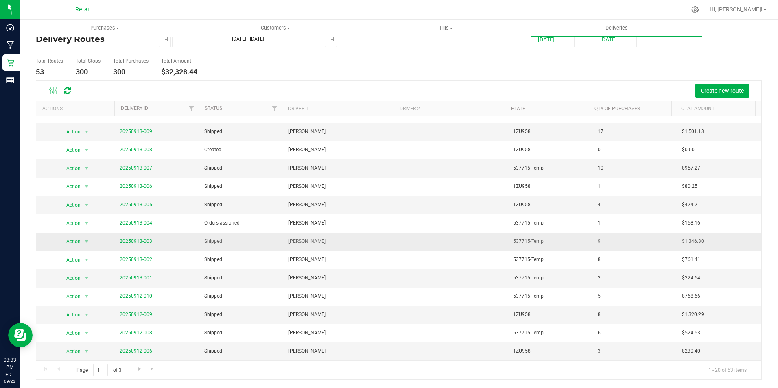
click at [131, 239] on link "20250913-003" at bounding box center [136, 241] width 33 height 6
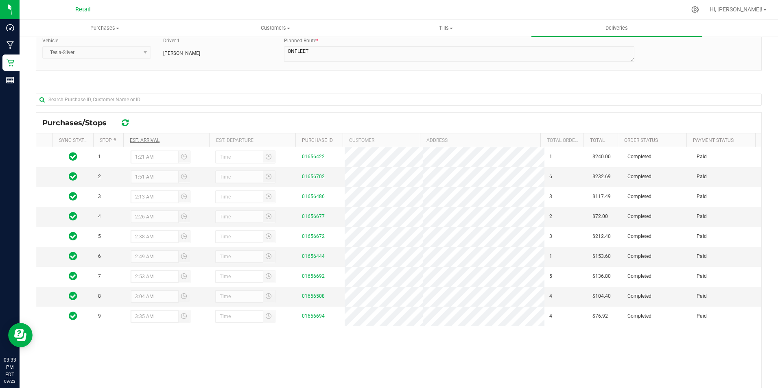
scroll to position [81, 0]
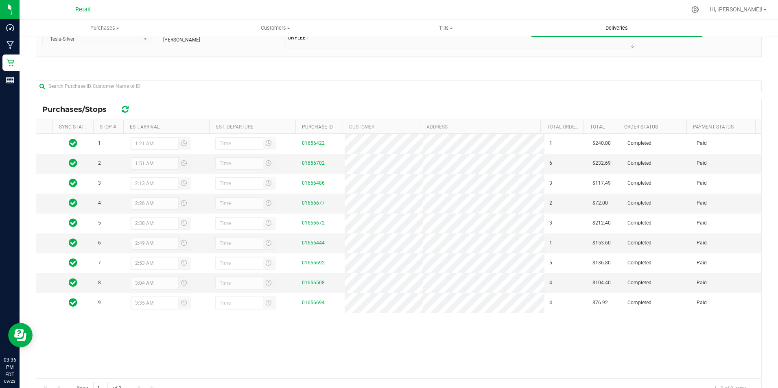
click at [623, 28] on span "Deliveries" at bounding box center [616, 27] width 44 height 7
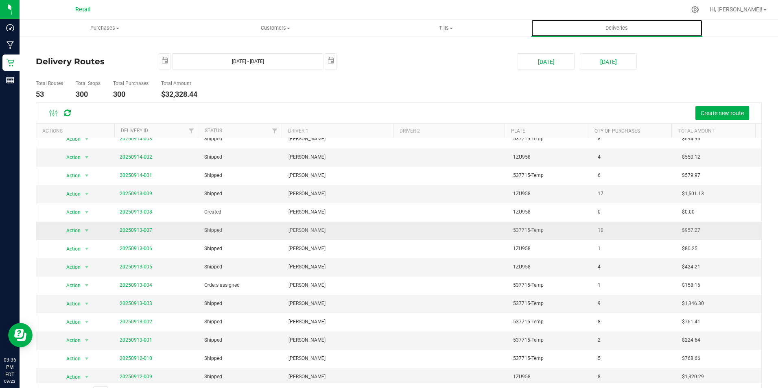
scroll to position [121, 0]
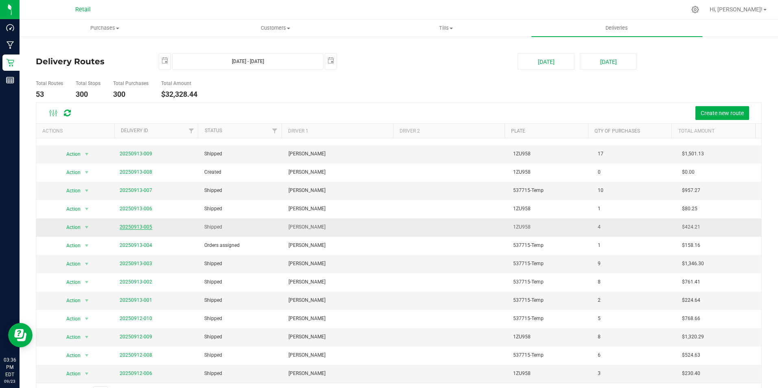
click at [127, 227] on link "20250913-005" at bounding box center [136, 227] width 33 height 6
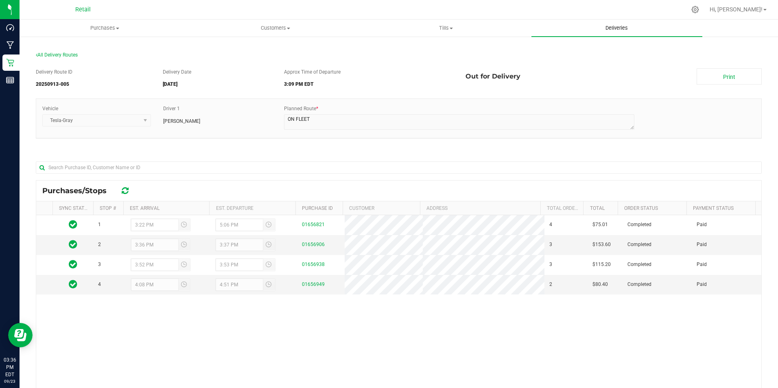
click at [625, 28] on span "Deliveries" at bounding box center [616, 27] width 44 height 7
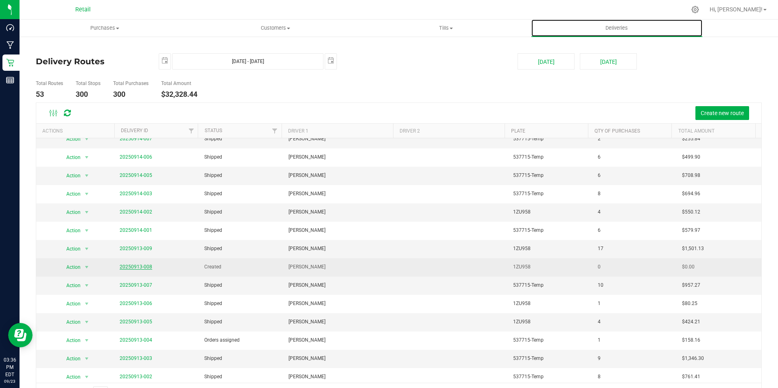
scroll to position [41, 0]
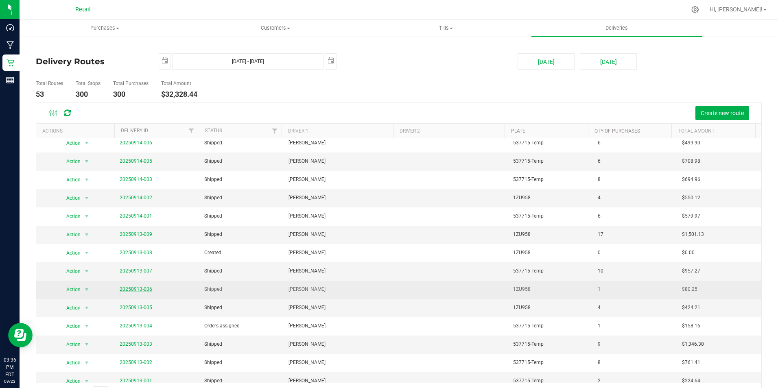
click at [144, 292] on link "20250913-006" at bounding box center [136, 289] width 33 height 6
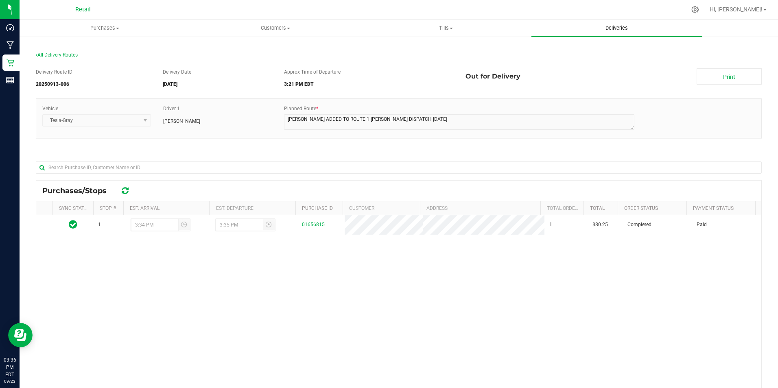
click at [613, 25] on span "Deliveries" at bounding box center [616, 27] width 44 height 7
